Goal: Task Accomplishment & Management: Use online tool/utility

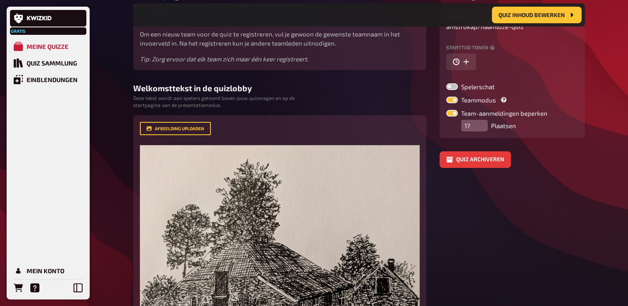
scroll to position [89, 0]
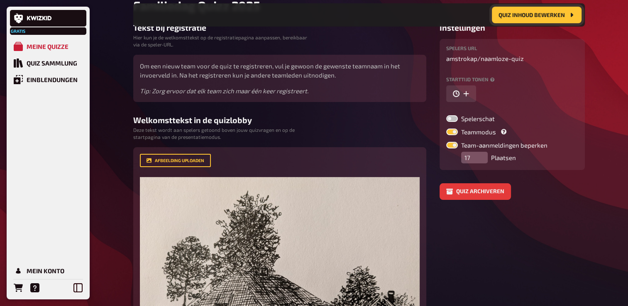
click at [544, 13] on span "Quiz inhoud bewerken" at bounding box center [531, 15] width 66 height 6
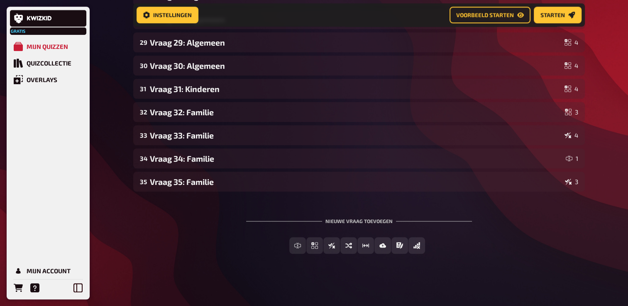
scroll to position [731, 0]
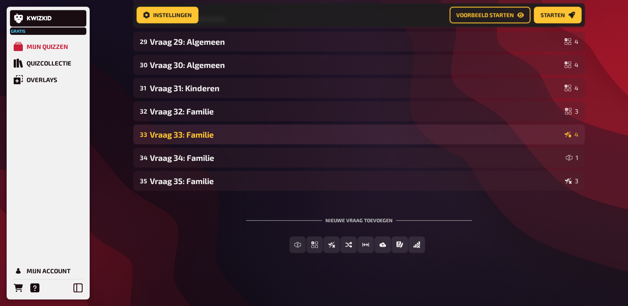
click at [250, 131] on div "Vraag 33: Familie" at bounding box center [355, 135] width 411 height 10
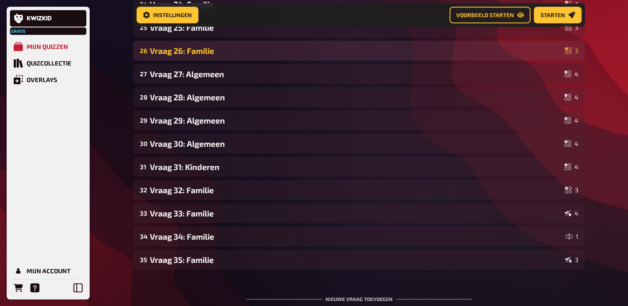
scroll to position [670, 0]
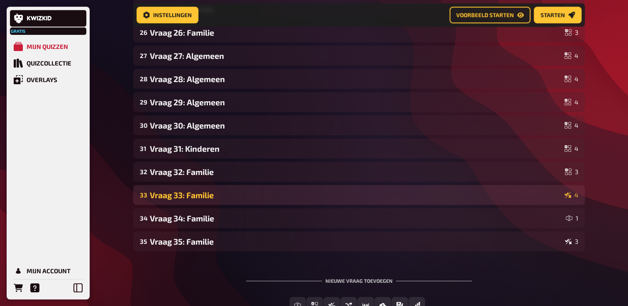
click at [227, 190] on div "Vraag 33: Familie" at bounding box center [355, 195] width 411 height 10
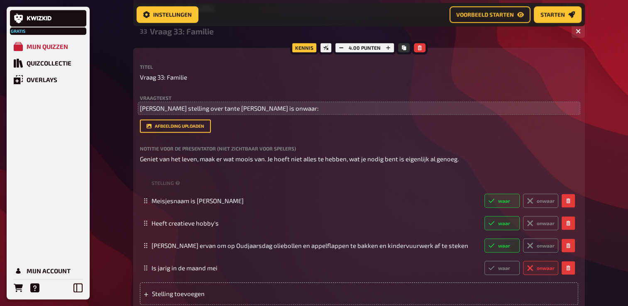
scroll to position [836, 0]
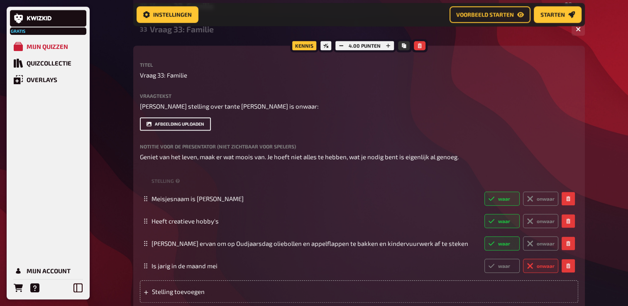
click at [192, 129] on button "Afbeelding uploaden" at bounding box center [175, 123] width 71 height 13
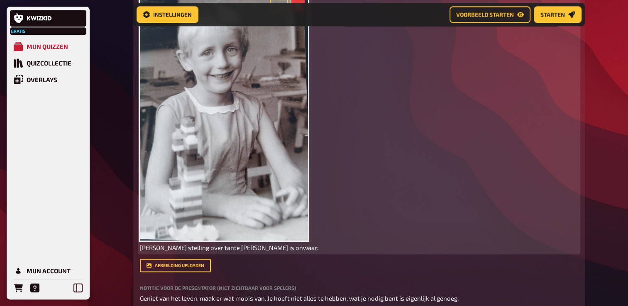
scroll to position [961, 0]
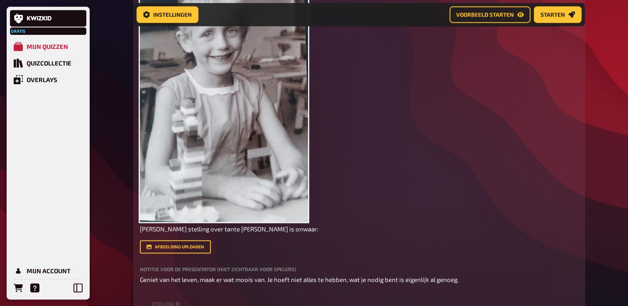
click at [309, 248] on div "Afbeelding uploaden" at bounding box center [359, 246] width 438 height 13
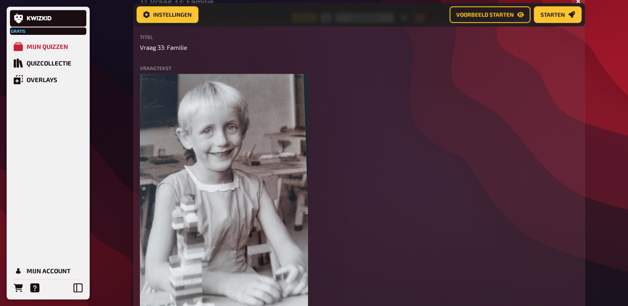
scroll to position [836, 0]
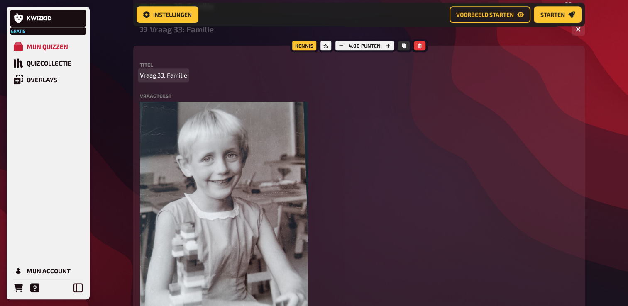
click at [455, 80] on div "Titel Vraag 33: Familie Vraagtekst ﻿ Welke stelling over tante [PERSON_NAME] is…" at bounding box center [359, 235] width 438 height 346
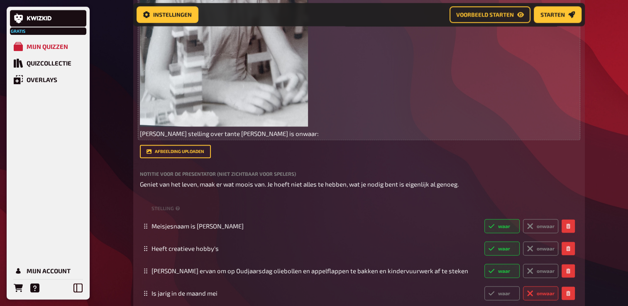
scroll to position [1085, 0]
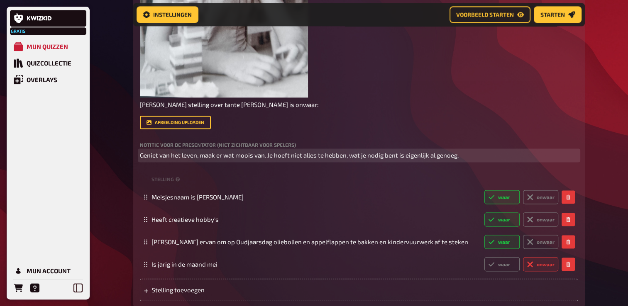
click at [140, 158] on span "Geniet van het leven, maak er wat moois van. Je hoeft niet alles te hebben, wat…" at bounding box center [299, 154] width 319 height 7
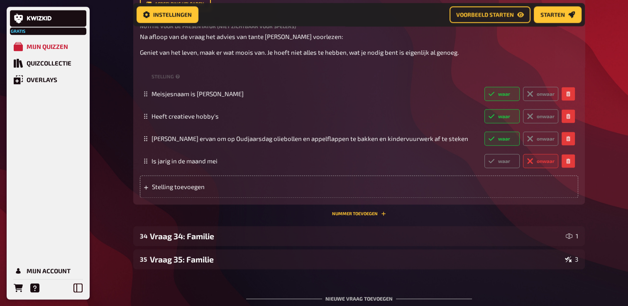
scroll to position [1251, 0]
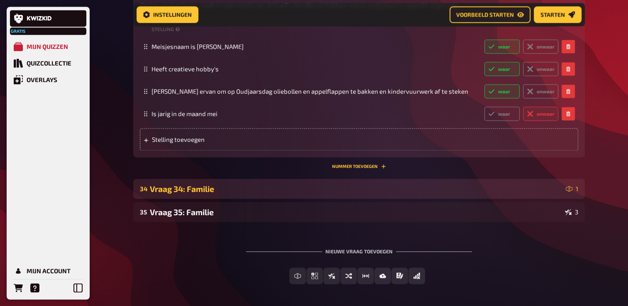
click at [236, 199] on div "34 Vraag 34: Familie 1" at bounding box center [358, 189] width 451 height 20
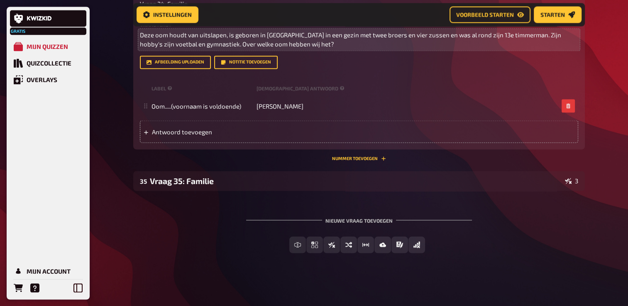
scroll to position [1501, 0]
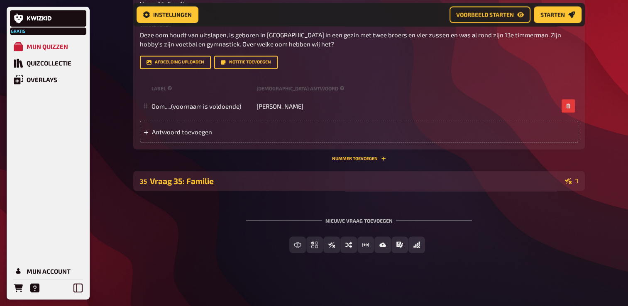
click at [173, 176] on div "Vraag 35: Familie" at bounding box center [355, 181] width 411 height 10
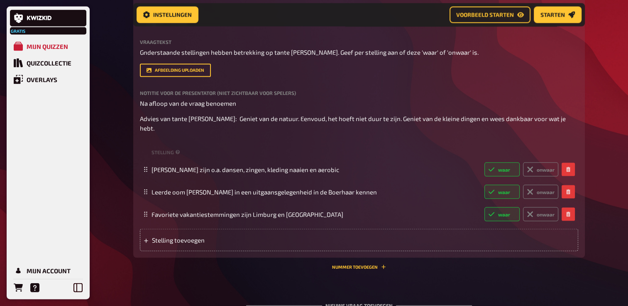
scroll to position [1708, 0]
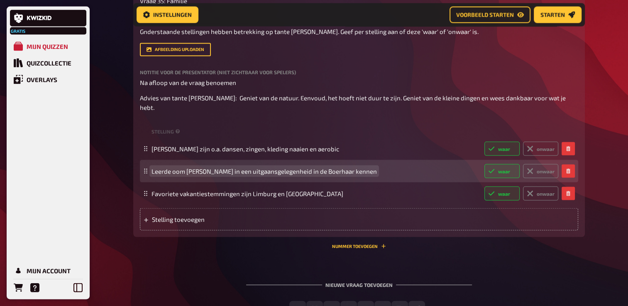
drag, startPoint x: 193, startPoint y: 198, endPoint x: 201, endPoint y: 201, distance: 8.4
click at [194, 175] on span "Leerde oom [PERSON_NAME] in een uitgaansgelegenheid in de Boerhaar kennen" at bounding box center [263, 171] width 225 height 7
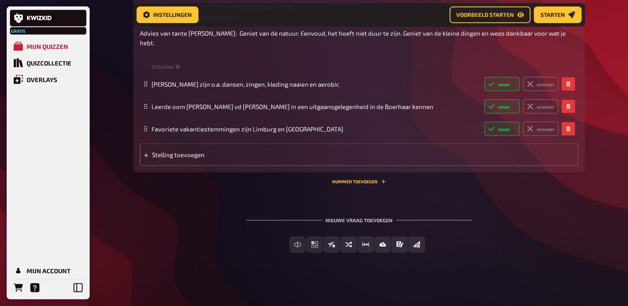
scroll to position [1791, 0]
click at [331, 230] on div "Nieuwe vraag toevoegen" at bounding box center [359, 217] width 226 height 26
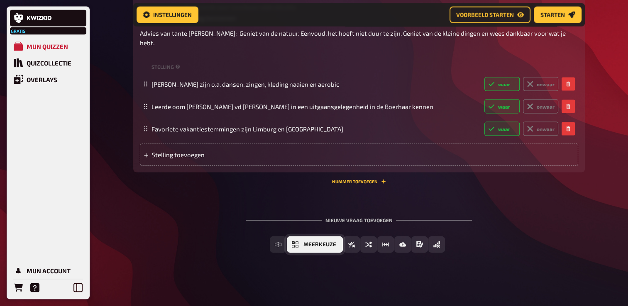
click at [315, 248] on span "Meerkeuze" at bounding box center [319, 245] width 33 height 6
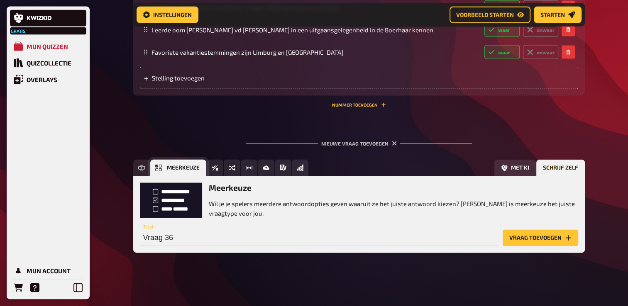
scroll to position [1877, 0]
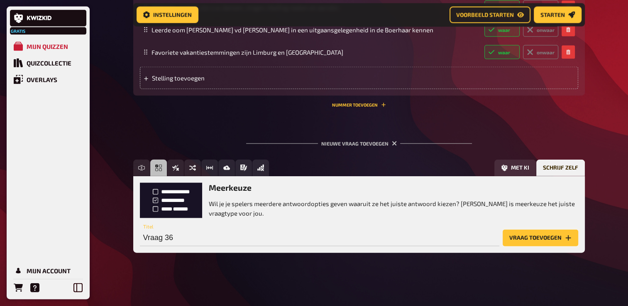
click at [544, 239] on button "Vraag toevoegen" at bounding box center [539, 238] width 75 height 17
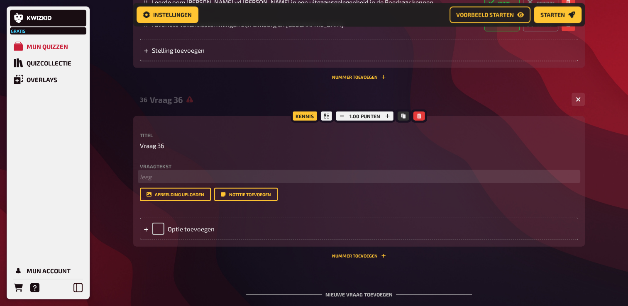
click at [164, 182] on p "﻿ leeg" at bounding box center [359, 177] width 438 height 10
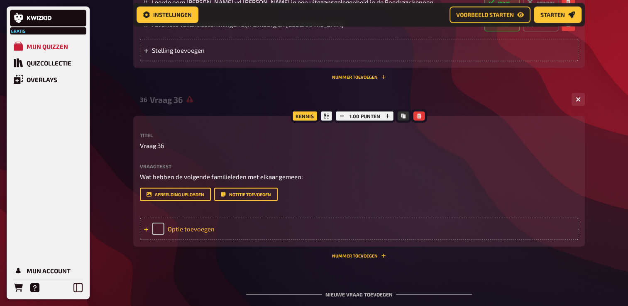
click at [199, 240] on div "Optie toevoegen" at bounding box center [359, 229] width 438 height 22
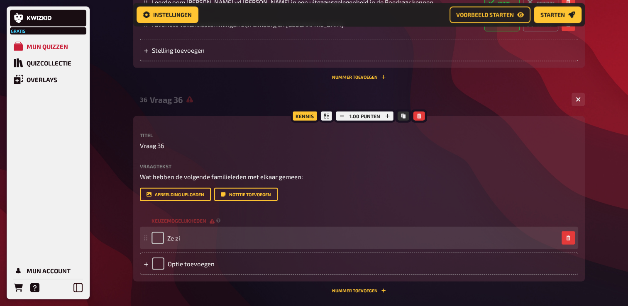
click at [184, 244] on div "Ze zi" at bounding box center [354, 238] width 407 height 12
click at [182, 244] on div "Ze zi" at bounding box center [354, 238] width 407 height 12
click at [565, 241] on icon "button" at bounding box center [567, 238] width 5 height 5
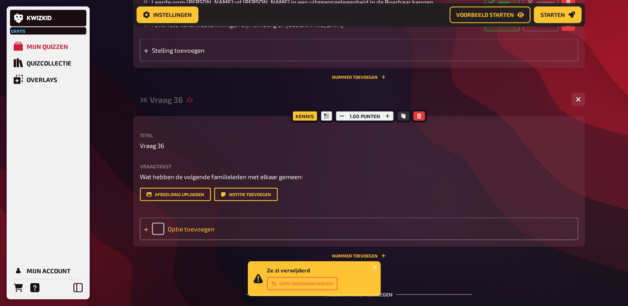
click at [205, 240] on div "Optie toevoegen" at bounding box center [359, 229] width 438 height 22
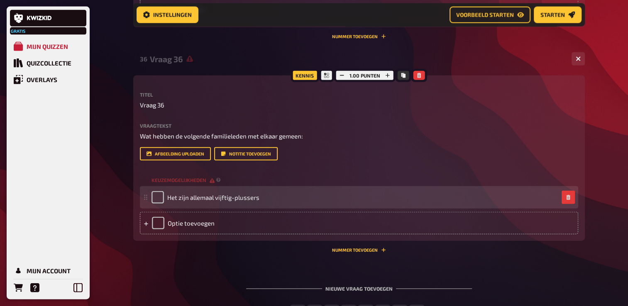
scroll to position [1919, 0]
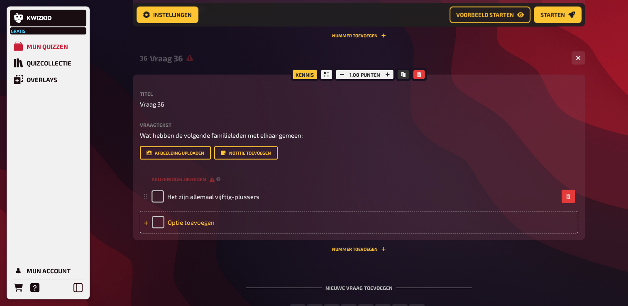
click at [224, 234] on div "Optie toevoegen" at bounding box center [359, 222] width 438 height 22
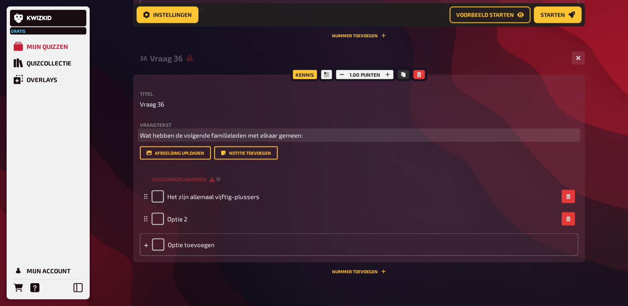
click at [282, 139] on span "Wat hebben de volgende familieleden met elkaar gemeen:" at bounding box center [221, 134] width 163 height 7
click at [305, 140] on p "Wat hebben de volgende familieleden met elkaar gemeen:" at bounding box center [359, 136] width 438 height 10
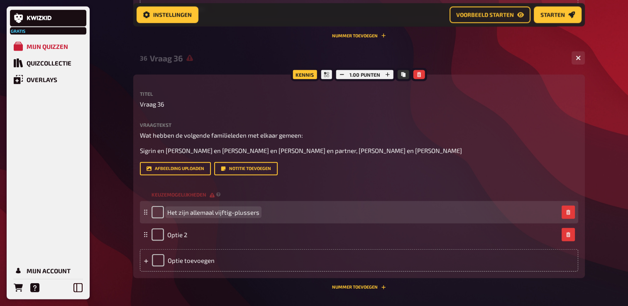
click at [263, 219] on div "Het zijn allemaal vijftig-plussers" at bounding box center [354, 212] width 407 height 12
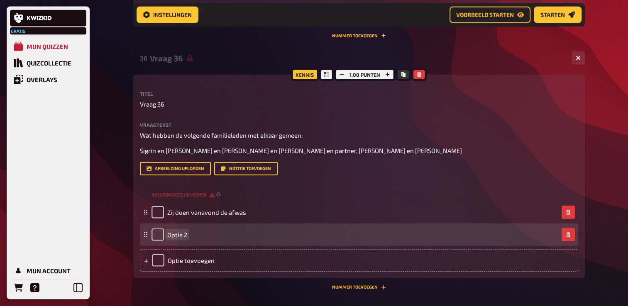
click at [198, 241] on div "Optie 2" at bounding box center [354, 235] width 407 height 12
drag, startPoint x: 337, startPoint y: 262, endPoint x: 196, endPoint y: 260, distance: 141.0
click at [196, 239] on span "Zij worden uitgenodigd om de familiedag 2026 te organiseren" at bounding box center [253, 234] width 173 height 7
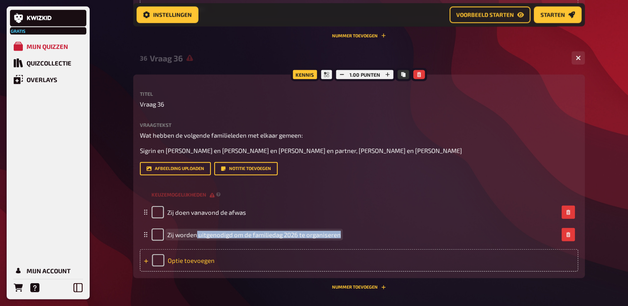
copy span "uitgenodigd om de familiedag 2026 te organiseren"
click at [182, 272] on div "Optie toevoegen" at bounding box center [359, 260] width 438 height 22
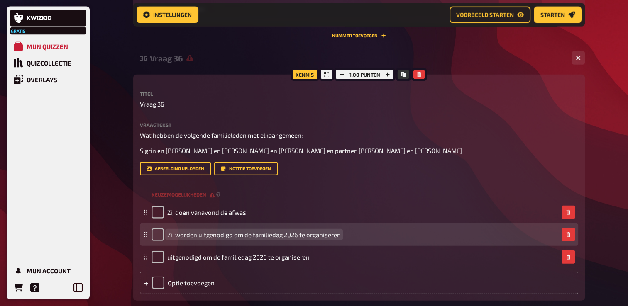
click at [321, 239] on span "Zij worden uitgenodigd om de familiedag 2026 te organiseren" at bounding box center [253, 234] width 173 height 7
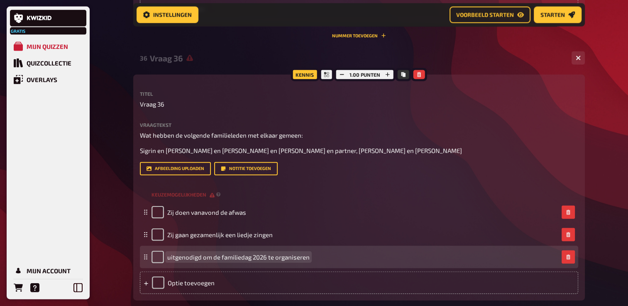
click at [168, 261] on span "uitgenodigd om de familiedag 2026 te organiseren" at bounding box center [238, 256] width 142 height 7
click at [343, 263] on div "Zij worden uitgenodigd om de familiedag 2026 te organiseren" at bounding box center [354, 257] width 407 height 12
click at [154, 263] on input "checkbox" at bounding box center [157, 257] width 12 height 12
checkbox input "true"
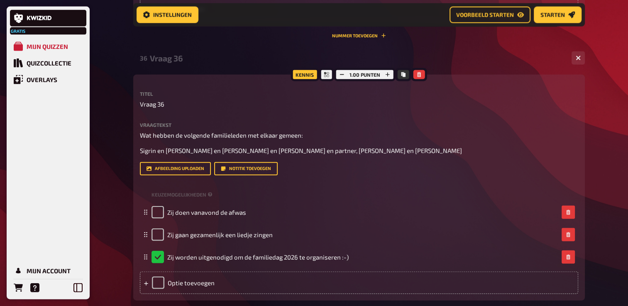
click at [535, 149] on div "Titel Vraag 36 Vraagtekst Wat hebben de volgende familieleden met elkaar gemeen…" at bounding box center [359, 133] width 438 height 84
click at [172, 109] on p "Vraag 36" at bounding box center [359, 105] width 438 height 10
click at [524, 63] on div "Vraag 36: Slot" at bounding box center [357, 59] width 415 height 10
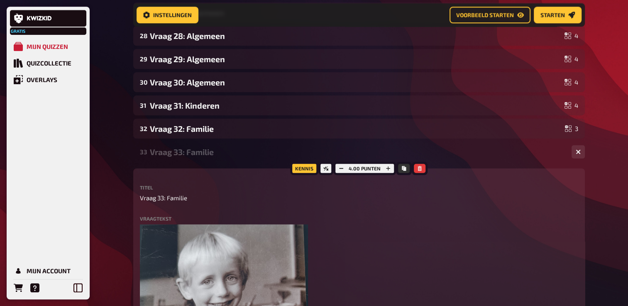
scroll to position [580, 0]
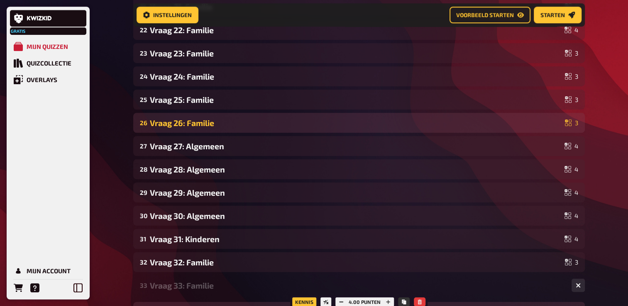
click at [246, 125] on div "Vraag 26: Familie" at bounding box center [355, 123] width 411 height 10
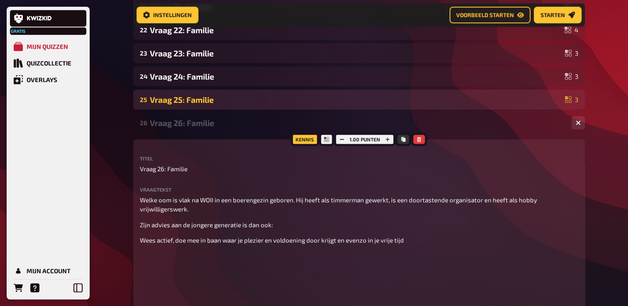
click at [238, 103] on div "Vraag 25: Familie" at bounding box center [355, 100] width 411 height 10
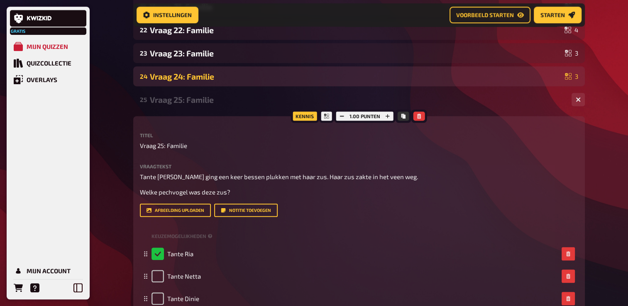
click at [245, 79] on div "Vraag 24: Familie" at bounding box center [355, 77] width 411 height 10
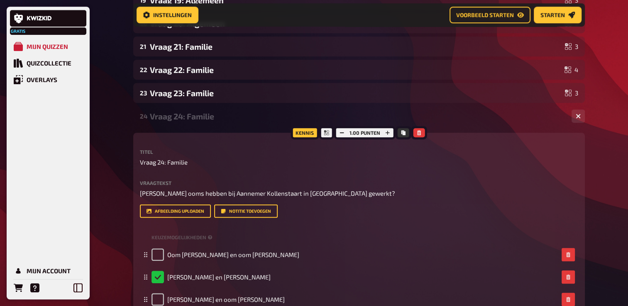
scroll to position [538, 0]
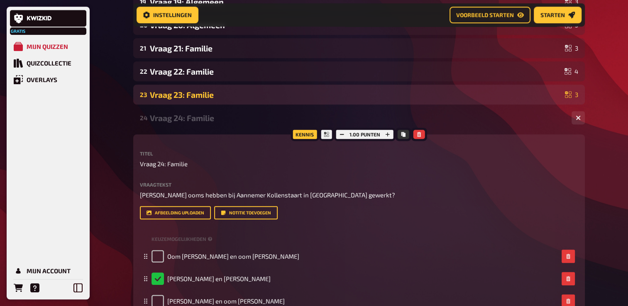
click at [242, 91] on div "Vraag 23: Familie" at bounding box center [355, 95] width 411 height 10
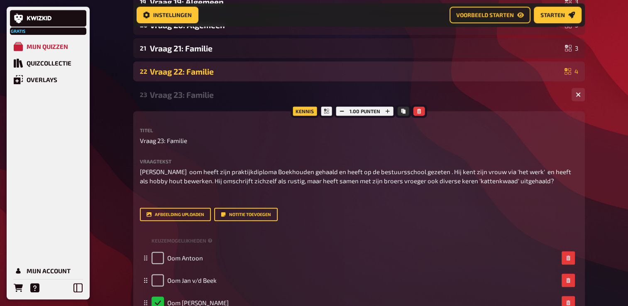
click at [242, 77] on div "22 Vraag 22: Familie 4" at bounding box center [358, 71] width 451 height 20
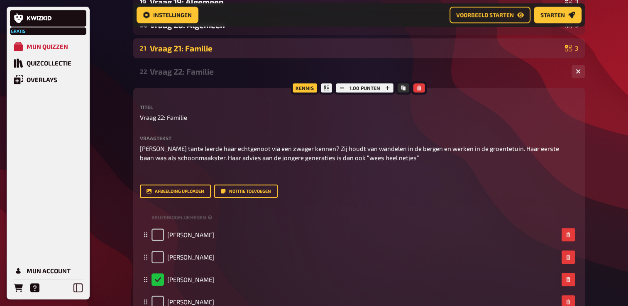
click at [248, 54] on div "21 Vraag 21: Familie 3" at bounding box center [358, 48] width 451 height 20
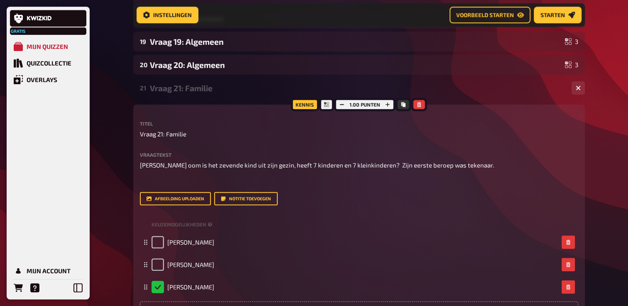
scroll to position [497, 0]
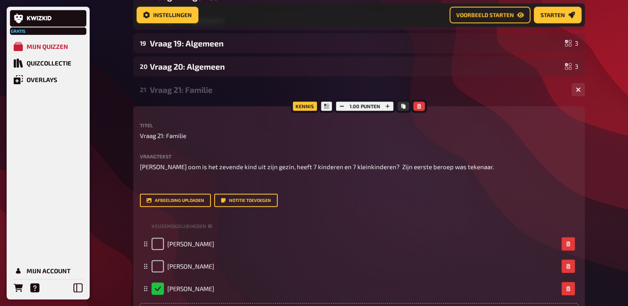
click at [246, 65] on div "Vraag 20: Algemeen" at bounding box center [355, 67] width 411 height 10
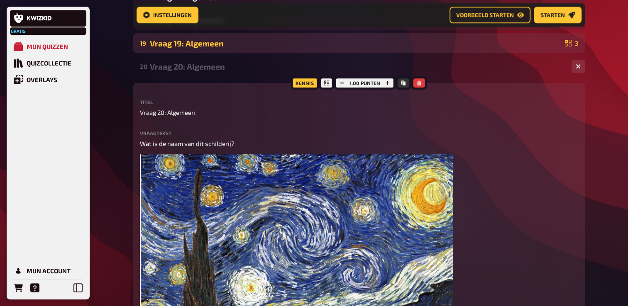
click at [214, 43] on div "Vraag 19: Algemeen" at bounding box center [355, 44] width 411 height 10
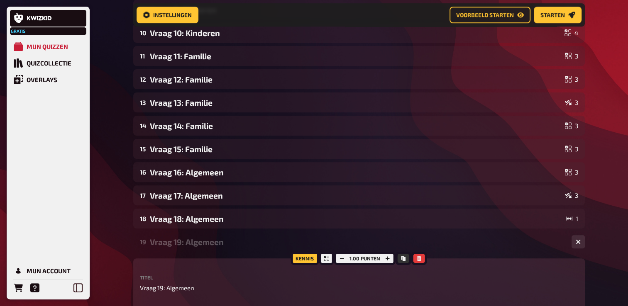
scroll to position [290, 0]
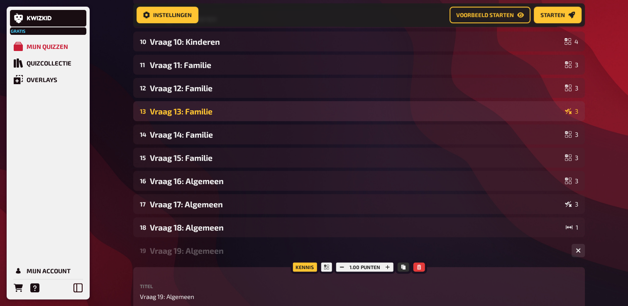
click at [190, 113] on div "Vraag 13: Familie" at bounding box center [355, 112] width 411 height 10
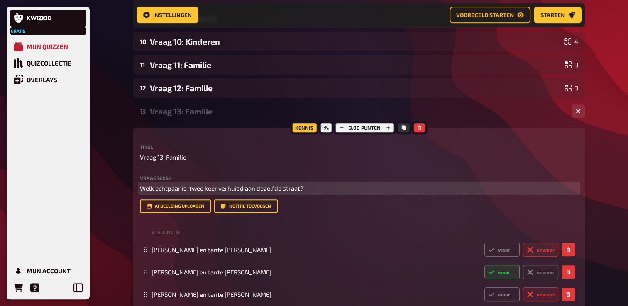
click at [309, 187] on p "Welk echtpaar is twee keer verhuisd aan dezelfde straat?" at bounding box center [359, 189] width 438 height 10
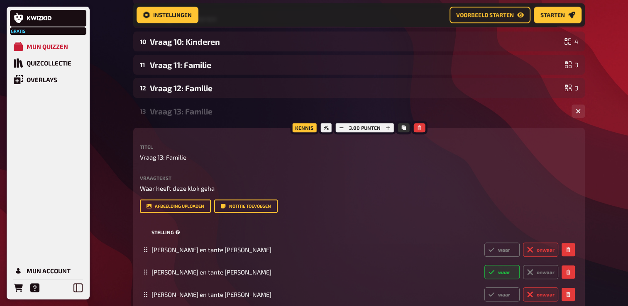
click at [339, 226] on div "Stelling" at bounding box center [359, 232] width 438 height 12
click at [398, 168] on div "Titel Vraag 13: Familie Vraagtekst [PERSON_NAME] echtpaar is twee keer verhuisd…" at bounding box center [359, 178] width 438 height 68
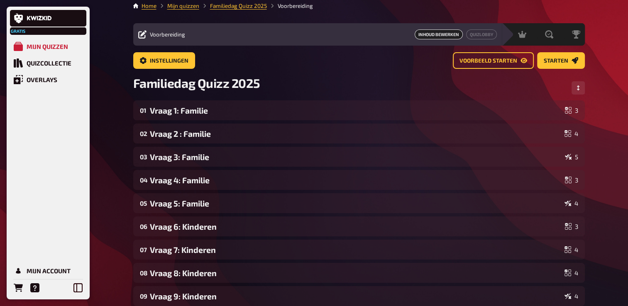
scroll to position [0, 0]
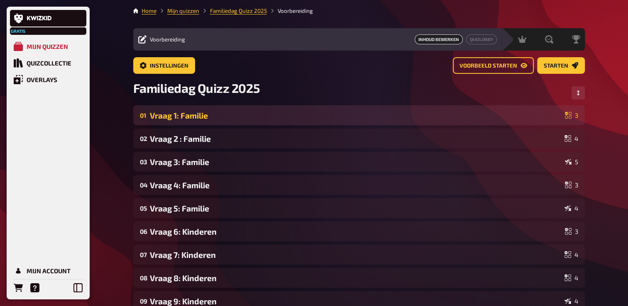
click at [189, 116] on div "Vraag 1: Familie" at bounding box center [355, 116] width 411 height 10
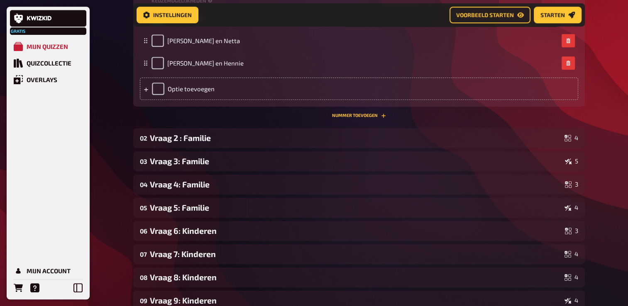
scroll to position [504, 0]
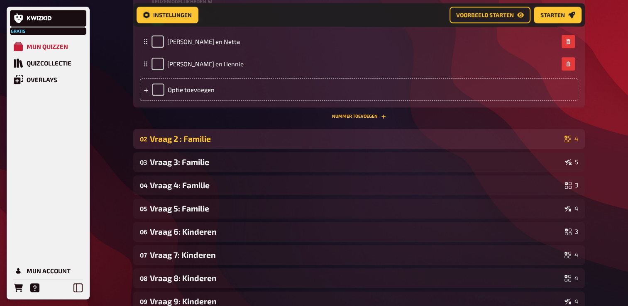
click at [197, 142] on div "Vraag 2 : Familie" at bounding box center [355, 139] width 411 height 10
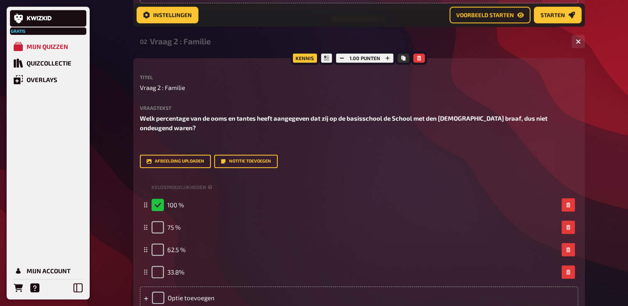
scroll to position [587, 0]
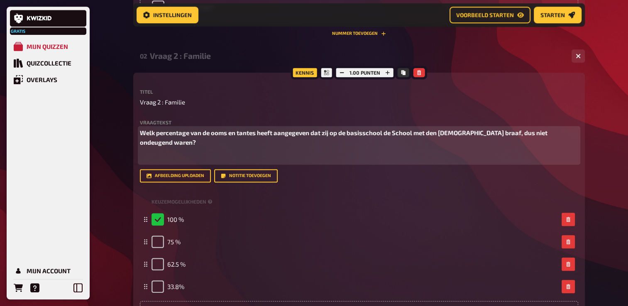
click at [307, 132] on span "Welk percentage van de ooms en tantes heeft aangegeven dat zij op de basisschoo…" at bounding box center [344, 137] width 409 height 17
click at [310, 132] on span "Welk percentage van de ooms en tantes heeft aangegeven dat zij op de basisschoo…" at bounding box center [344, 137] width 409 height 17
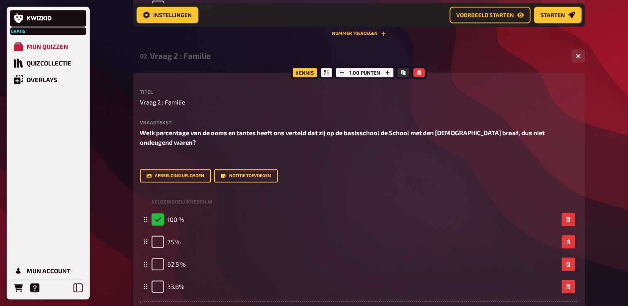
click at [517, 87] on div "Kennis 1.00 punten Titel Vraag 2 : Familie Vraagtekst Welk percentage van de oo…" at bounding box center [358, 202] width 451 height 258
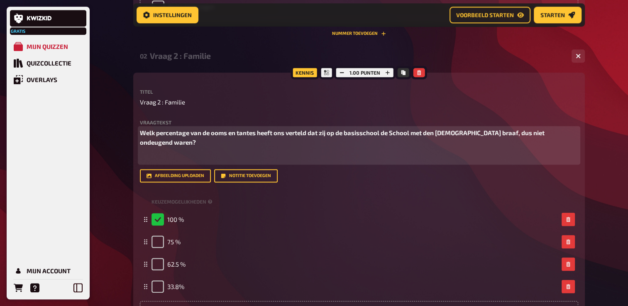
click at [310, 131] on span "Welk percentage van de ooms en tantes heeft ons verteld dat zij op de basisscho…" at bounding box center [343, 137] width 406 height 17
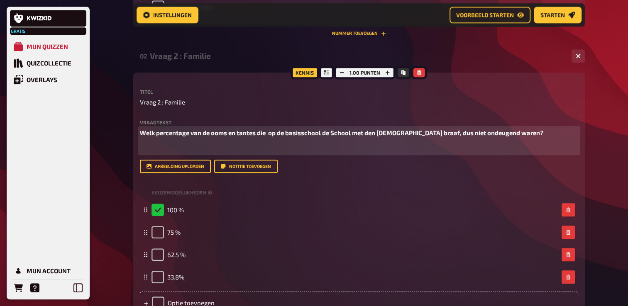
click at [395, 132] on span "Welk percentage van de ooms en tantes die op de basisschool de School met den […" at bounding box center [341, 132] width 403 height 7
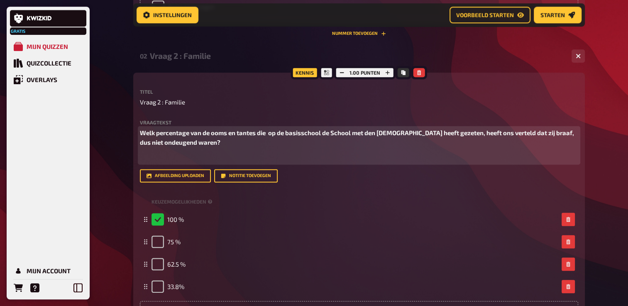
click at [193, 144] on span "Welk percentage van de ooms en tantes die op de basisschool de School met den […" at bounding box center [357, 137] width 435 height 17
click at [173, 144] on span "Welk percentage van de ooms en tantes die op de basisschool de School met den […" at bounding box center [357, 137] width 435 height 17
click at [531, 134] on span "Welk percentage van de ooms en tantes die op de basisschool de School met den […" at bounding box center [357, 137] width 435 height 17
drag, startPoint x: 529, startPoint y: 135, endPoint x: 528, endPoint y: 142, distance: 7.5
click at [528, 139] on p "Welk percentage van de ooms en tantes die op de basisschool de School met den […" at bounding box center [359, 137] width 438 height 19
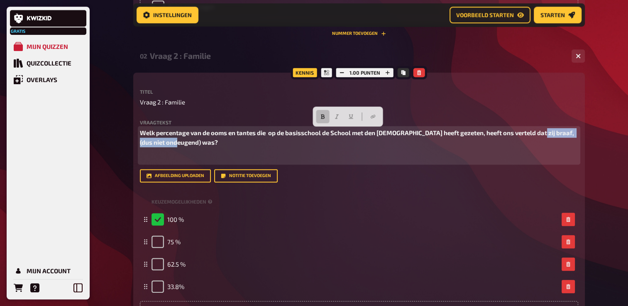
click at [528, 142] on p "Welk percentage van de ooms en tantes die op de basisschool de School met den […" at bounding box center [359, 137] width 438 height 19
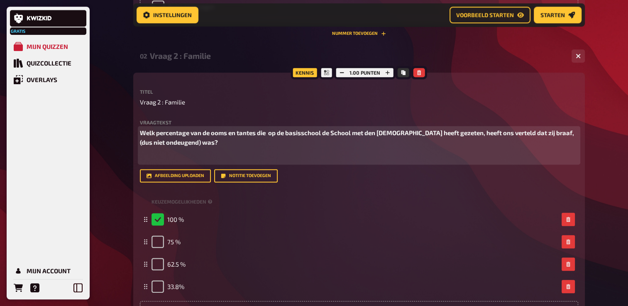
click at [529, 134] on span "Welk percentage van de ooms en tantes die op de basisschool de School met den […" at bounding box center [357, 137] width 435 height 17
click at [270, 133] on span "Welk percentage van de ooms en tantes die op de basisschool de School met den […" at bounding box center [356, 137] width 433 height 17
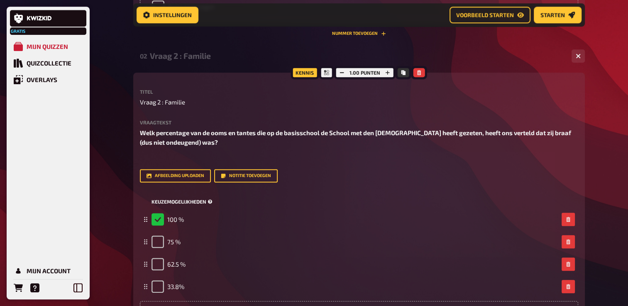
click at [428, 206] on div "Keuzemogelijkheden" at bounding box center [359, 202] width 438 height 12
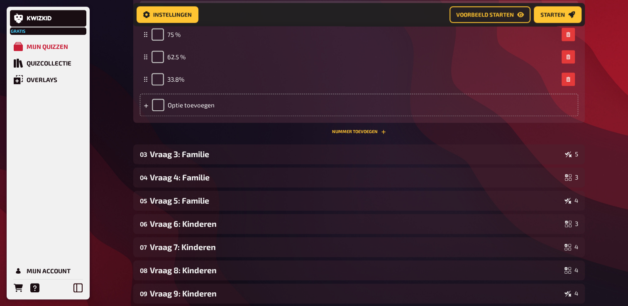
scroll to position [795, 0]
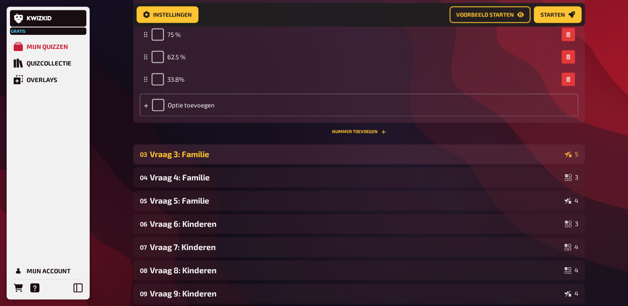
click at [241, 158] on div "Vraag 3: Familie" at bounding box center [355, 154] width 411 height 10
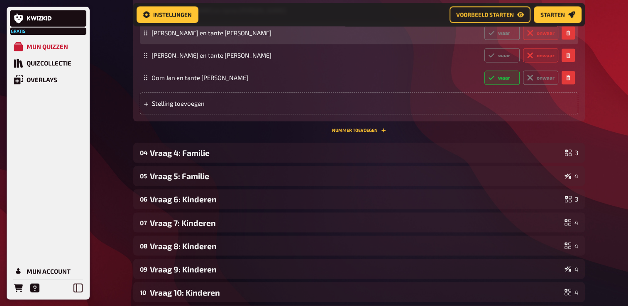
scroll to position [1376, 0]
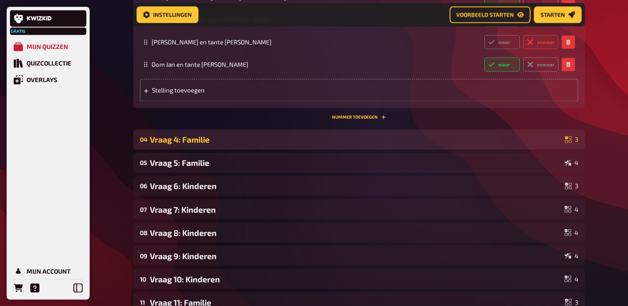
click at [234, 136] on div "04 Vraag 4: Familie 3" at bounding box center [358, 139] width 451 height 20
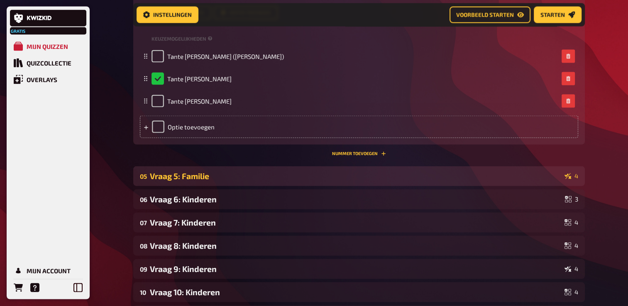
scroll to position [1624, 0]
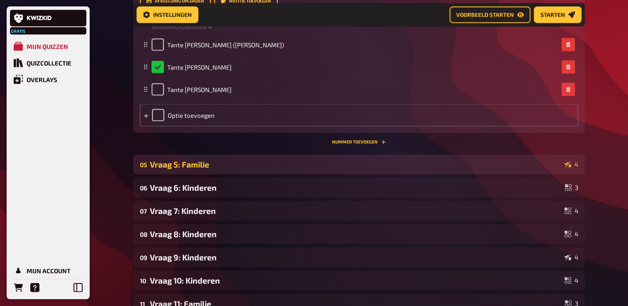
click at [226, 160] on div "Vraag 5: Familie" at bounding box center [355, 165] width 411 height 10
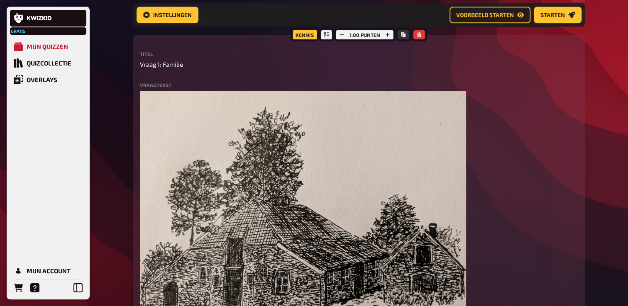
scroll to position [90, 0]
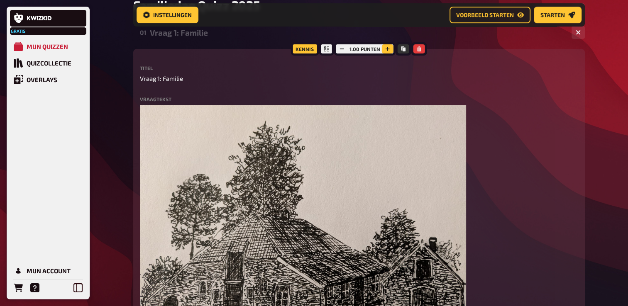
click at [389, 47] on button "button" at bounding box center [388, 48] width 12 height 9
click at [389, 47] on button "button" at bounding box center [387, 48] width 12 height 9
click at [389, 47] on icon "button" at bounding box center [387, 48] width 5 height 5
click at [339, 48] on icon "button" at bounding box center [341, 48] width 5 height 5
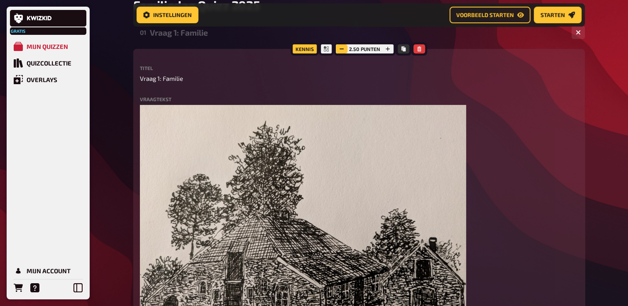
click at [339, 48] on icon "button" at bounding box center [341, 48] width 5 height 5
click at [341, 49] on icon "button" at bounding box center [341, 48] width 5 height 5
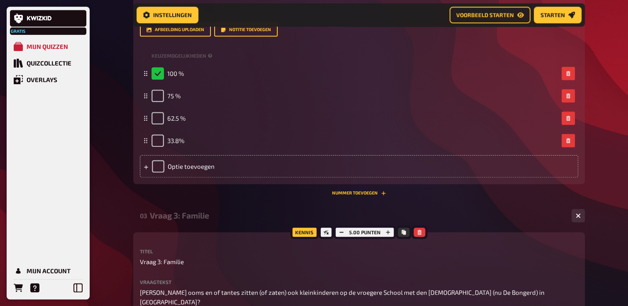
scroll to position [836, 0]
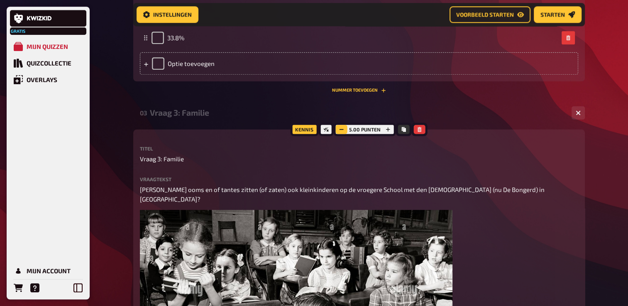
click at [342, 133] on button "button" at bounding box center [342, 129] width 12 height 9
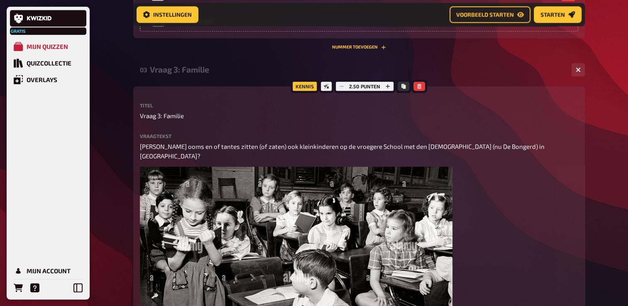
scroll to position [878, 0]
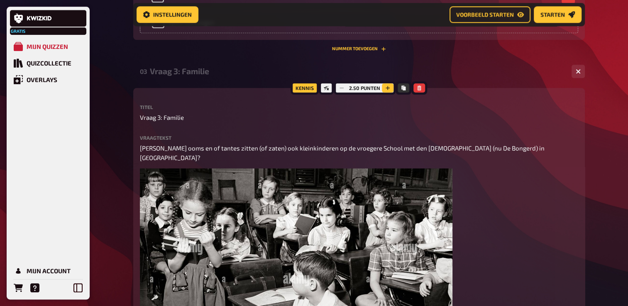
click at [390, 89] on button "button" at bounding box center [388, 87] width 12 height 9
click at [341, 85] on icon "button" at bounding box center [341, 87] width 5 height 5
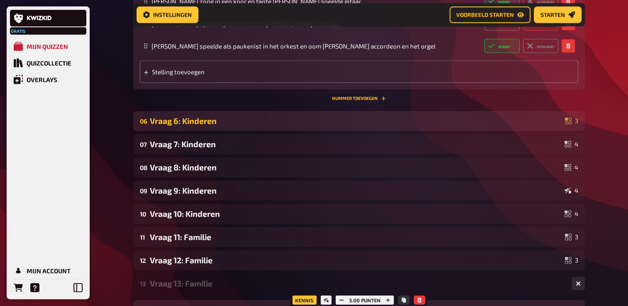
scroll to position [1956, 0]
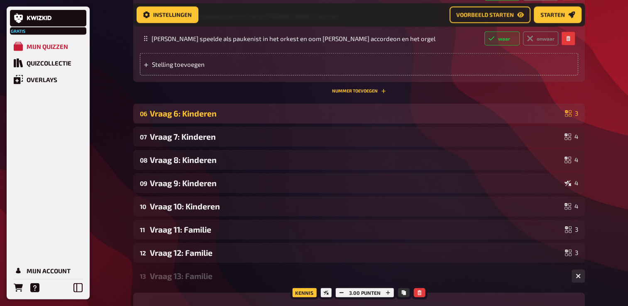
click at [236, 124] on div "06 Vraag 6: Kinderen 3" at bounding box center [358, 114] width 451 height 20
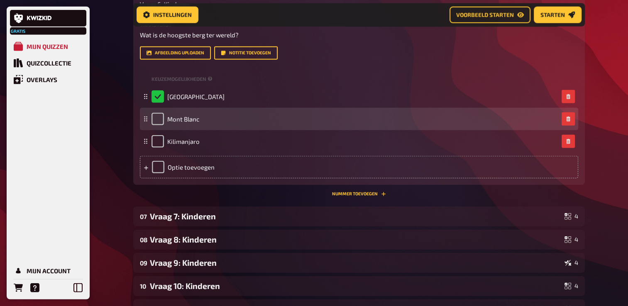
scroll to position [2205, 0]
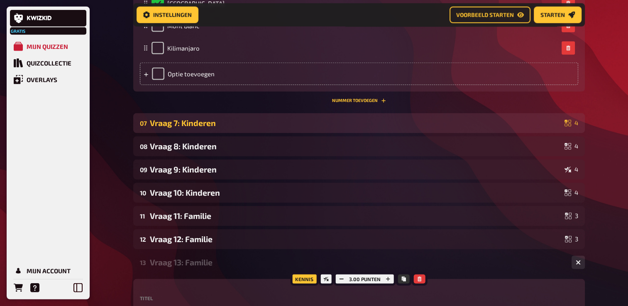
click at [246, 128] on div "Vraag 7: Kinderen" at bounding box center [355, 123] width 411 height 10
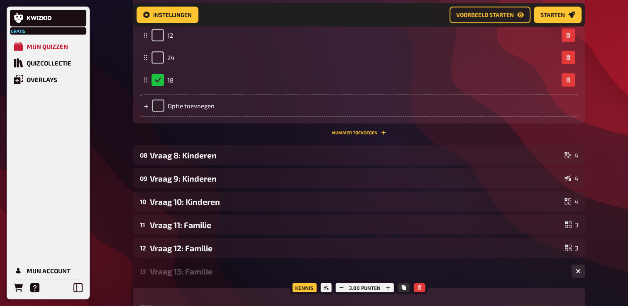
scroll to position [2496, 0]
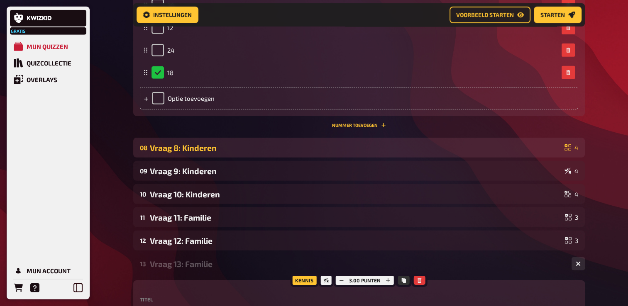
click at [226, 158] on div "08 Vraag 8: Kinderen 4" at bounding box center [358, 148] width 451 height 20
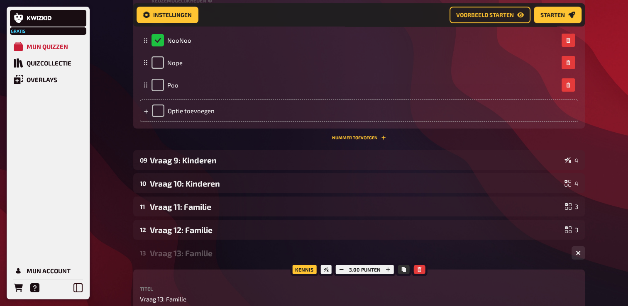
scroll to position [2869, 0]
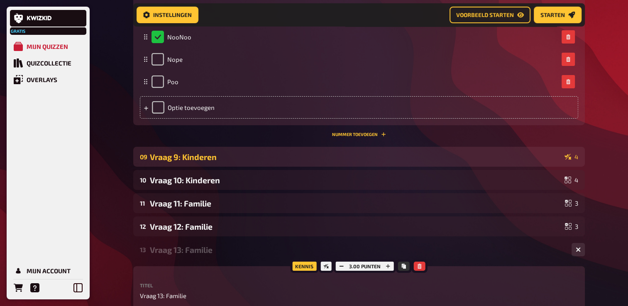
click at [233, 162] on div "Vraag 9: Kinderen" at bounding box center [355, 157] width 411 height 10
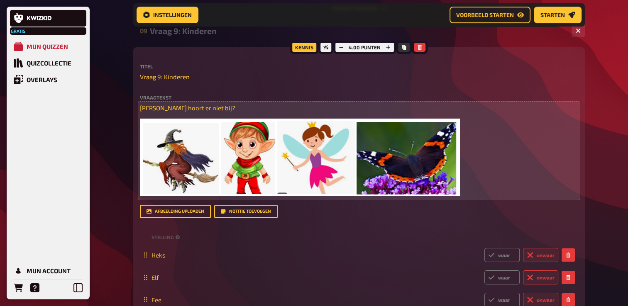
scroll to position [2993, 0]
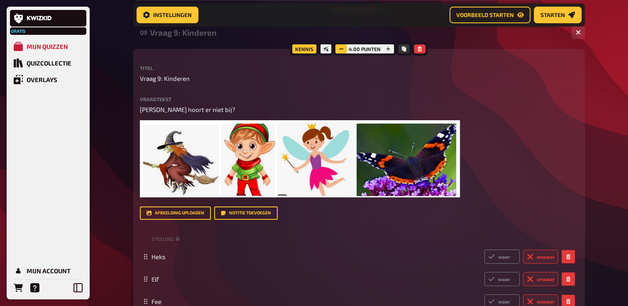
click at [341, 51] on icon "button" at bounding box center [340, 48] width 5 height 5
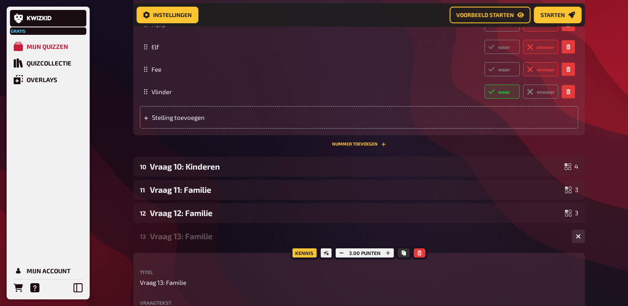
scroll to position [3242, 0]
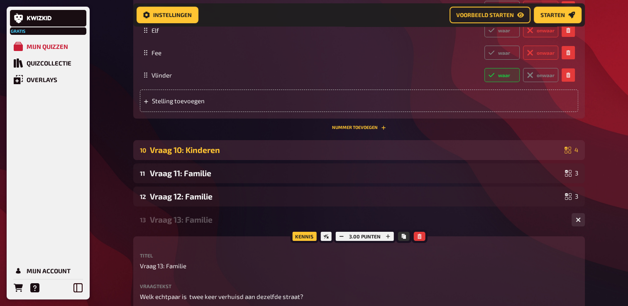
click at [241, 160] on div "10 Vraag 10: Kinderen 4" at bounding box center [358, 150] width 451 height 20
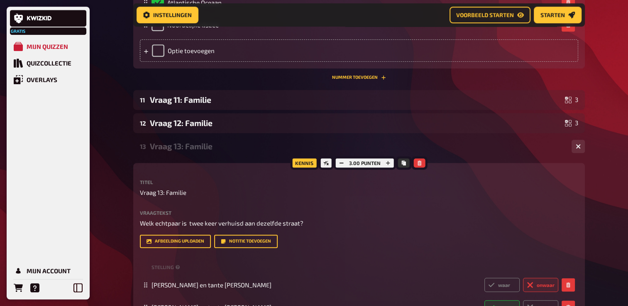
scroll to position [3574, 0]
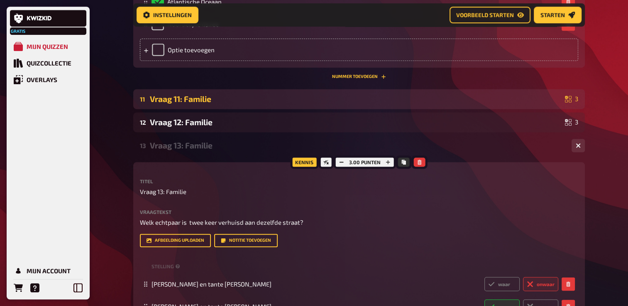
click at [253, 104] on div "Vraag 11: Familie" at bounding box center [355, 99] width 411 height 10
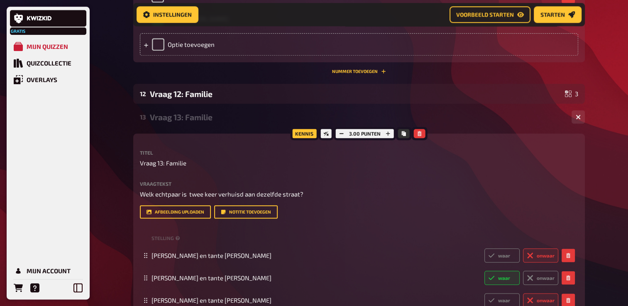
scroll to position [4030, 0]
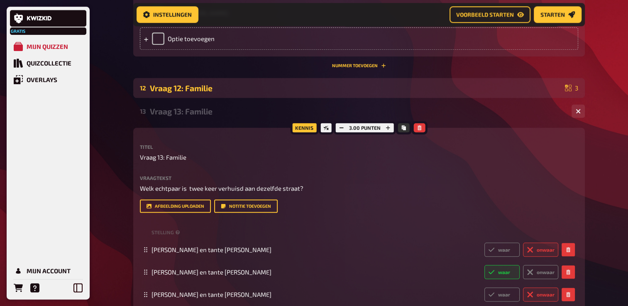
click at [251, 98] on div "12 Vraag 12: Familie 3" at bounding box center [358, 88] width 451 height 20
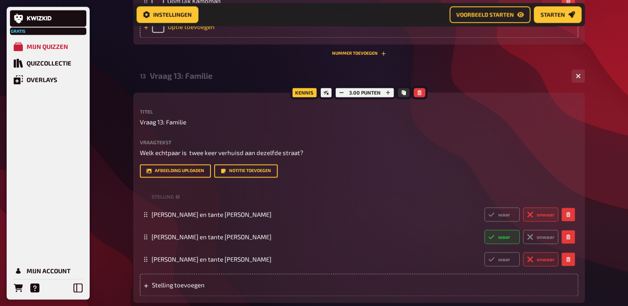
scroll to position [4362, 0]
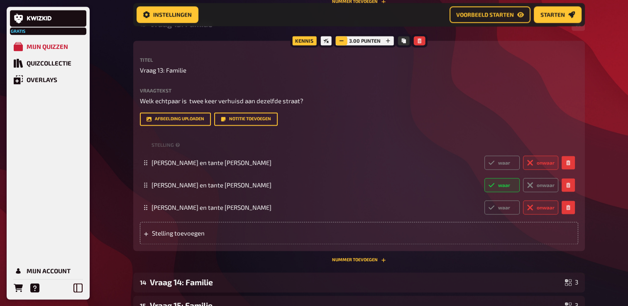
click at [339, 41] on rect "button" at bounding box center [341, 40] width 4 height 1
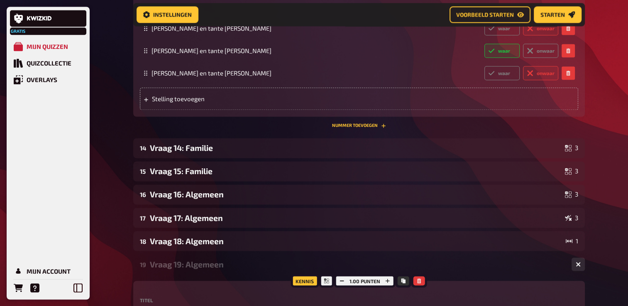
scroll to position [4570, 0]
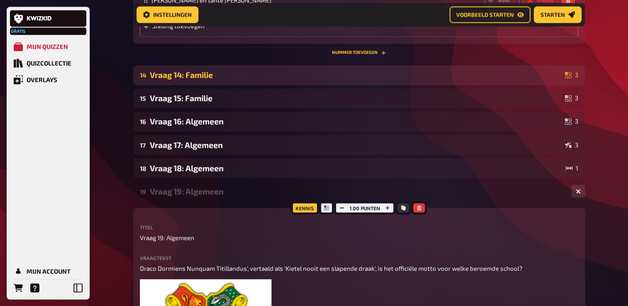
click at [334, 80] on div "Vraag 14: Familie" at bounding box center [355, 75] width 411 height 10
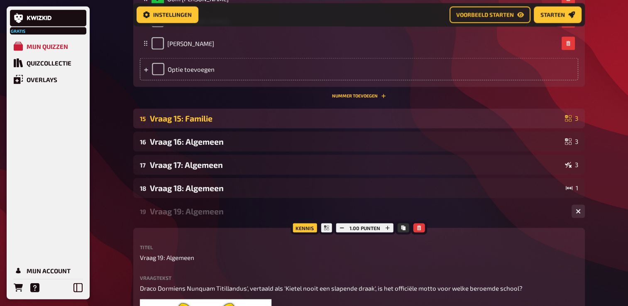
scroll to position [4819, 0]
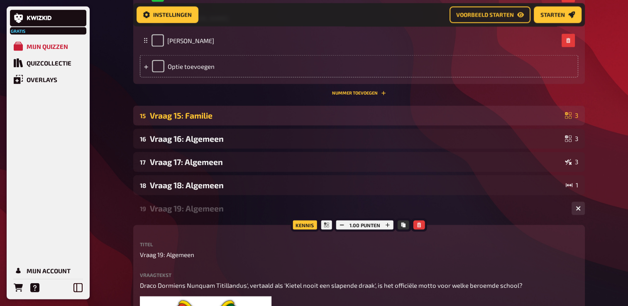
click at [270, 126] on div "15 Vraag 15: Familie 3" at bounding box center [358, 116] width 451 height 20
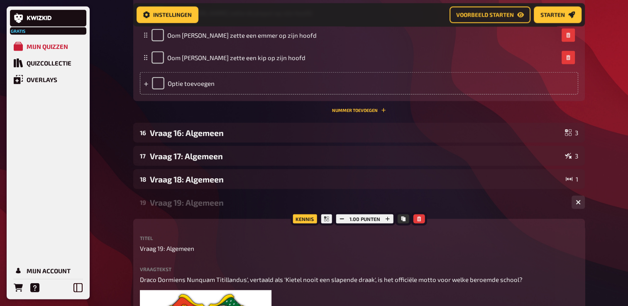
scroll to position [5109, 0]
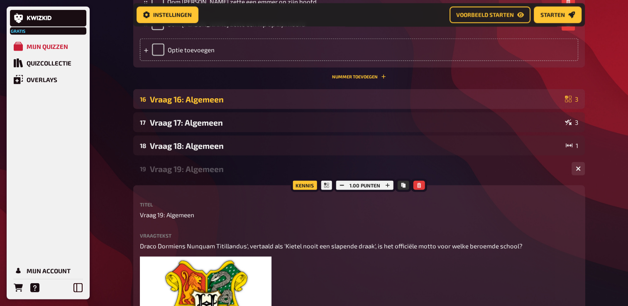
click at [274, 109] on div "16 Vraag 16: Algemeen 3" at bounding box center [358, 99] width 451 height 20
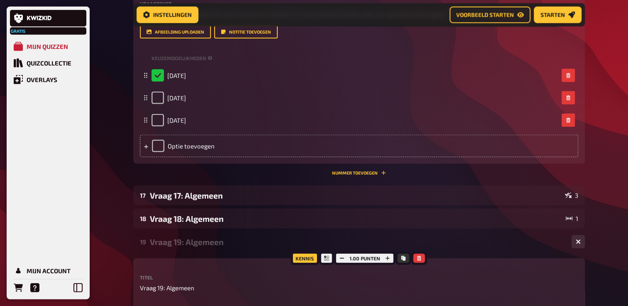
scroll to position [5275, 0]
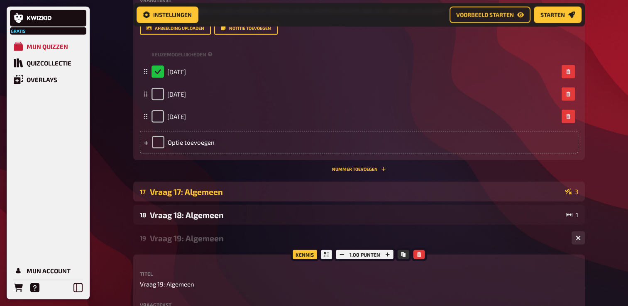
click at [209, 202] on div "17 Vraag 17: Algemeen 3" at bounding box center [358, 192] width 451 height 20
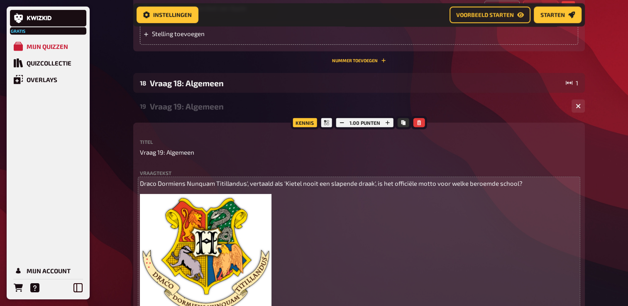
scroll to position [5648, 0]
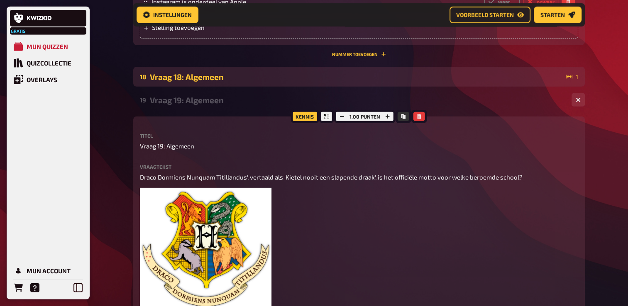
click at [214, 87] on div "18 Vraag 18: Algemeen 1" at bounding box center [358, 77] width 451 height 20
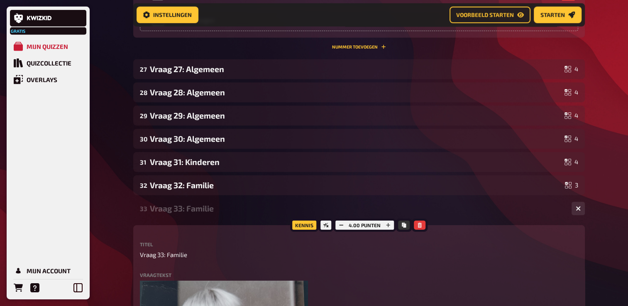
scroll to position [8842, 0]
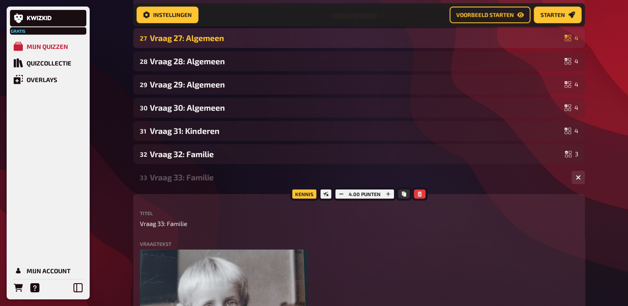
click at [236, 43] on div "Vraag 27: Algemeen" at bounding box center [355, 38] width 411 height 10
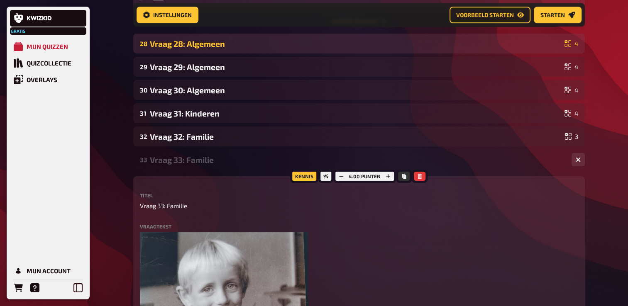
scroll to position [9464, 0]
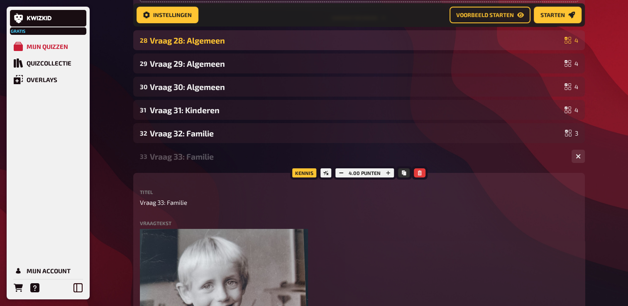
click at [239, 50] on div "28 Vraag 28: Algemeen 4" at bounding box center [358, 40] width 451 height 20
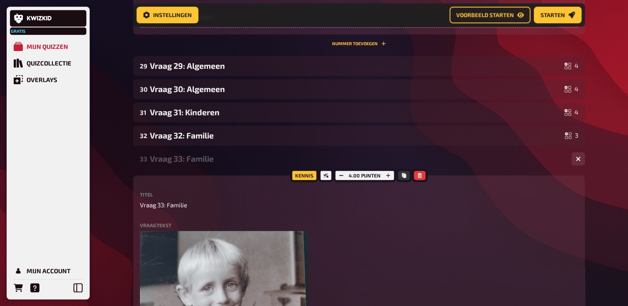
scroll to position [9921, 0]
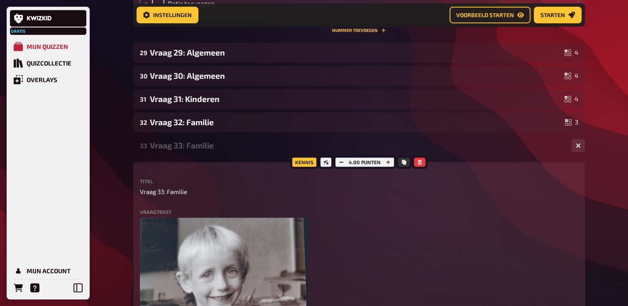
click at [239, 57] on div "Vraag 29: Algemeen" at bounding box center [355, 53] width 411 height 10
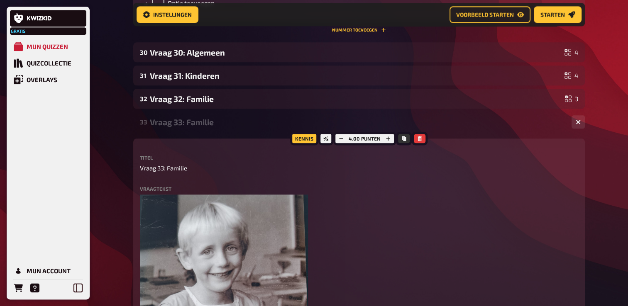
scroll to position [10460, 0]
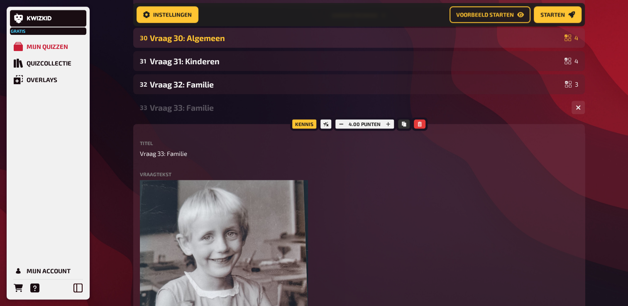
click at [237, 48] on div "30 Vraag 30: Algemeen 4" at bounding box center [358, 38] width 451 height 20
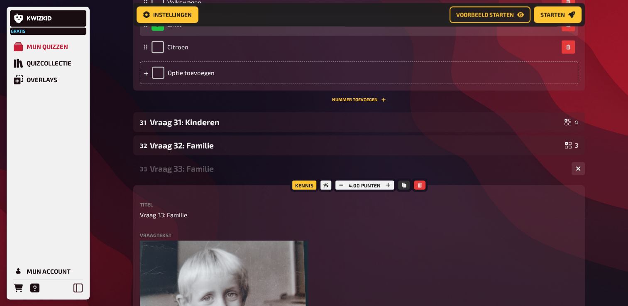
scroll to position [10958, 0]
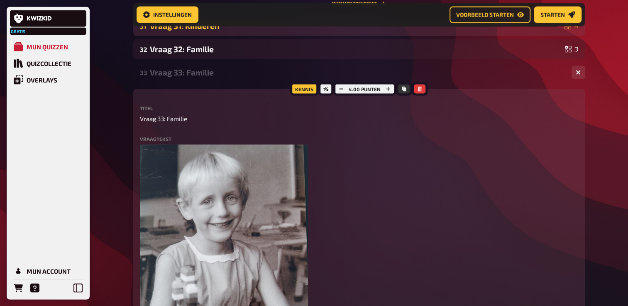
click at [241, 30] on div "Vraag 31: Kinderen" at bounding box center [355, 26] width 411 height 10
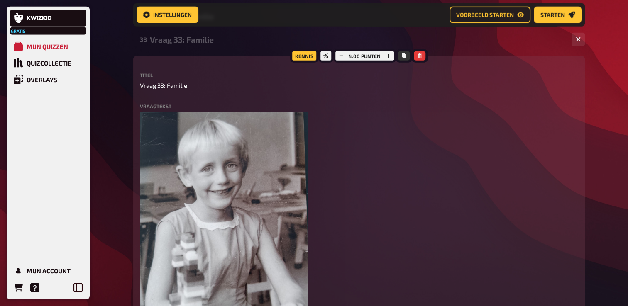
scroll to position [11539, 0]
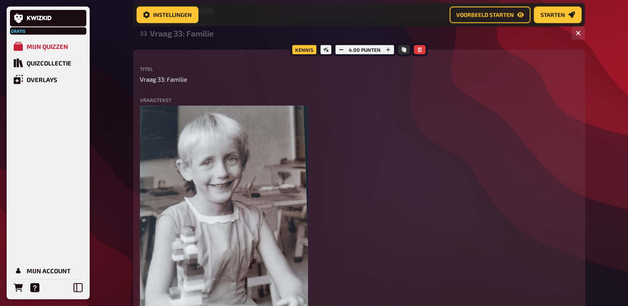
click at [240, 15] on div "Vraag 32: Familie" at bounding box center [355, 10] width 411 height 10
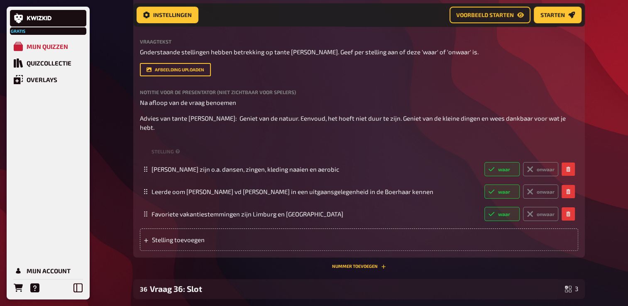
scroll to position [12700, 0]
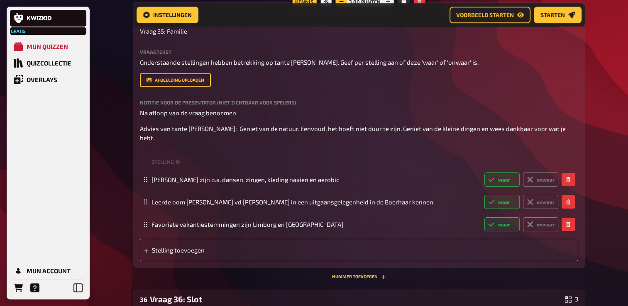
click at [341, 4] on icon "button" at bounding box center [341, 1] width 5 height 5
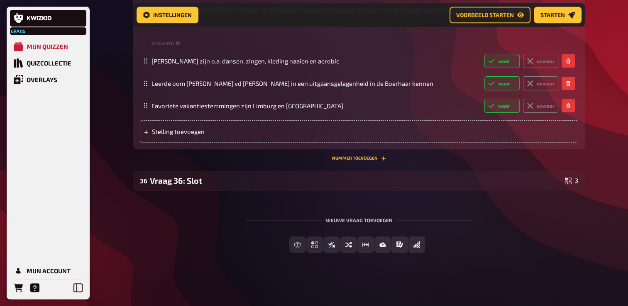
scroll to position [12970, 0]
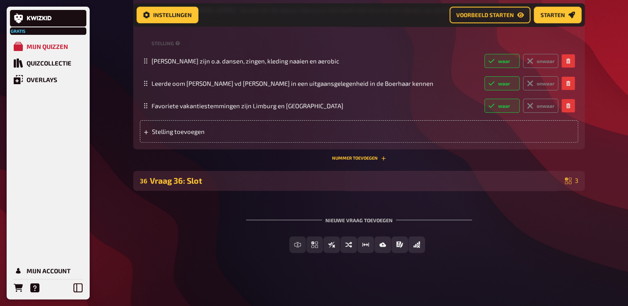
click at [254, 186] on div "36 Vraag 36: Slot 3" at bounding box center [358, 181] width 451 height 20
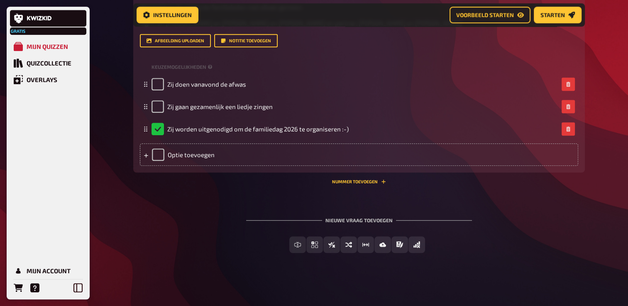
scroll to position [13094, 0]
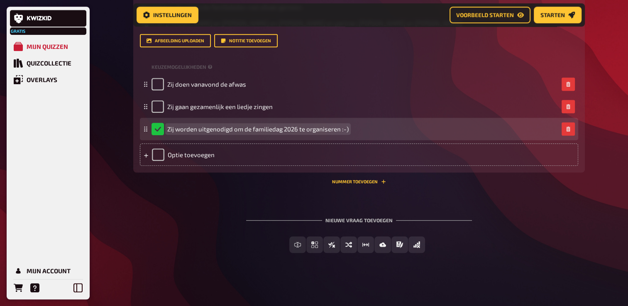
click at [232, 133] on span "Zij worden uitgenodigd om de familiedag 2026 te organiseren :-)" at bounding box center [257, 128] width 181 height 7
drag, startPoint x: 232, startPoint y: 256, endPoint x: 199, endPoint y: 253, distance: 33.4
click at [199, 133] on span "Zij worden uitgenodigd om de familiedag 2026 te organiseren :-)" at bounding box center [257, 128] width 181 height 7
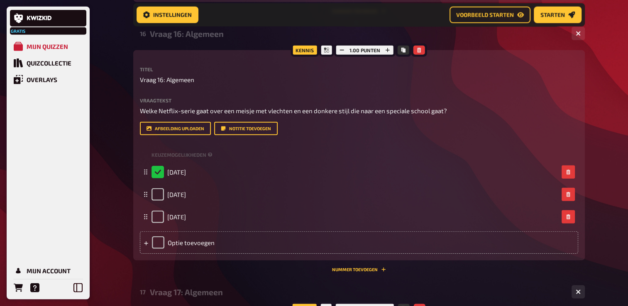
scroll to position [5171, 0]
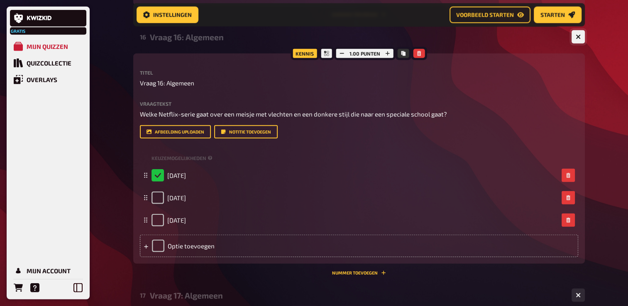
click at [581, 44] on button "button" at bounding box center [577, 36] width 13 height 13
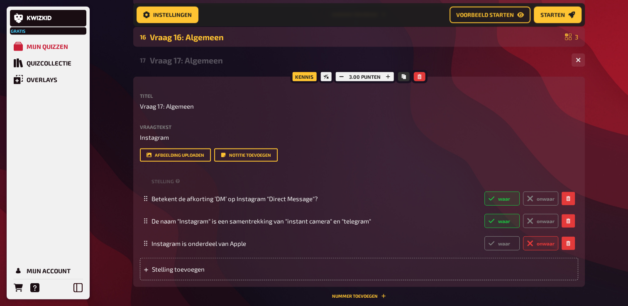
click at [225, 42] on div "Vraag 16: Algemeen" at bounding box center [355, 37] width 411 height 10
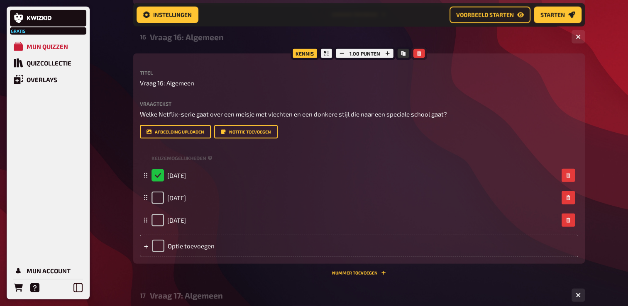
click at [420, 56] on icon "button" at bounding box center [418, 53] width 5 height 5
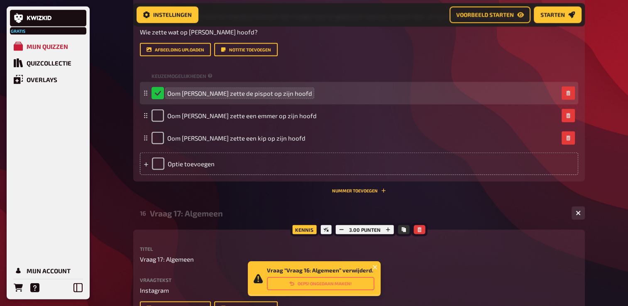
scroll to position [5130, 0]
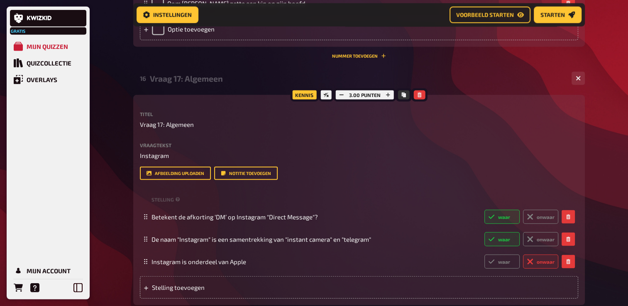
drag, startPoint x: 183, startPoint y: 123, endPoint x: 190, endPoint y: 127, distance: 8.3
click at [183, 83] on div "Vraag 17: Algemeen" at bounding box center [357, 79] width 415 height 10
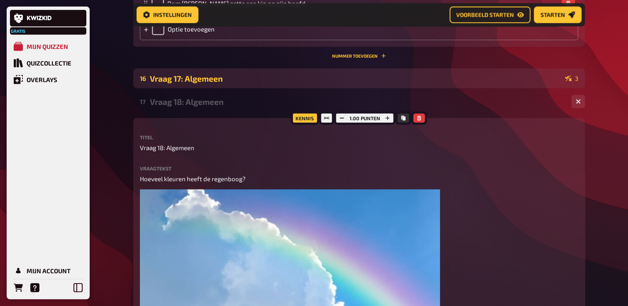
click at [180, 83] on div "Vraag 17: Algemeen" at bounding box center [355, 79] width 411 height 10
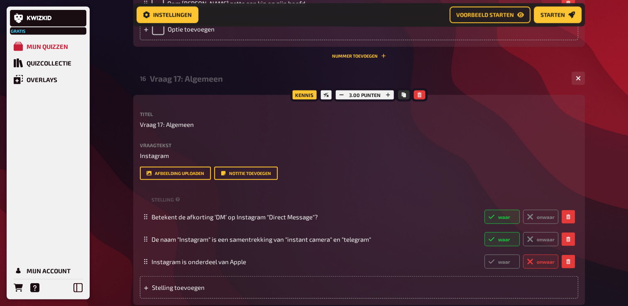
click at [180, 83] on div "Vraag 17: Algemeen" at bounding box center [357, 79] width 415 height 10
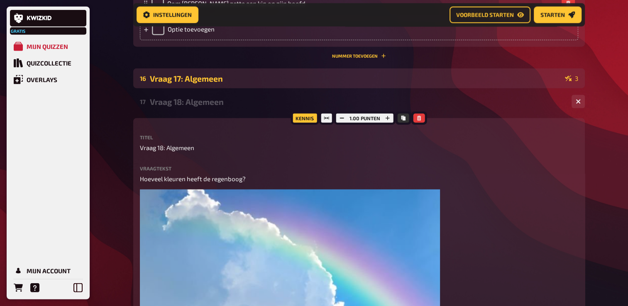
click at [180, 83] on div "Vraag 17: Algemeen" at bounding box center [355, 79] width 411 height 10
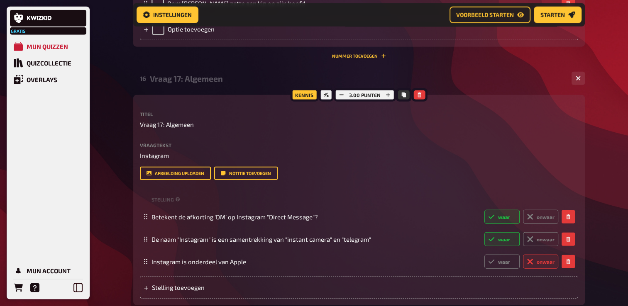
click at [181, 83] on div "Vraag 17: Algemeen" at bounding box center [357, 79] width 415 height 10
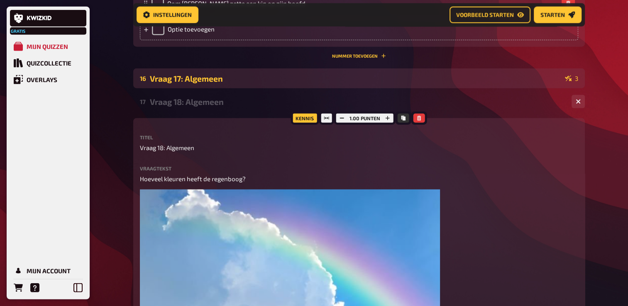
click at [165, 83] on div "Vraag 17: Algemeen" at bounding box center [355, 79] width 411 height 10
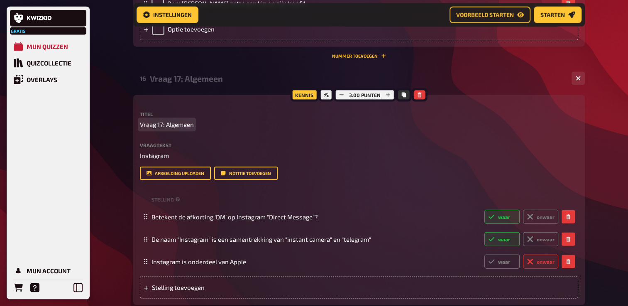
click at [162, 129] on span "Vraag 17: Algemeen" at bounding box center [167, 125] width 54 height 10
click at [160, 129] on span "Vraag 17: Algemeen" at bounding box center [167, 125] width 54 height 10
click at [163, 129] on span "Vraag 17: Algemeen" at bounding box center [167, 125] width 54 height 10
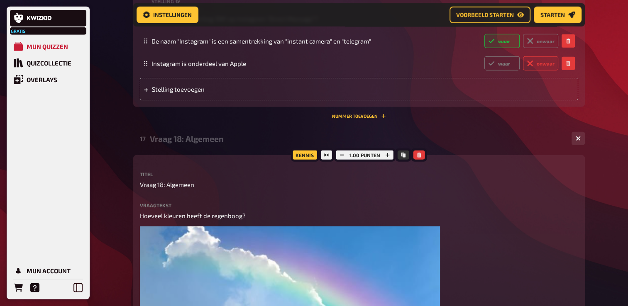
scroll to position [5337, 0]
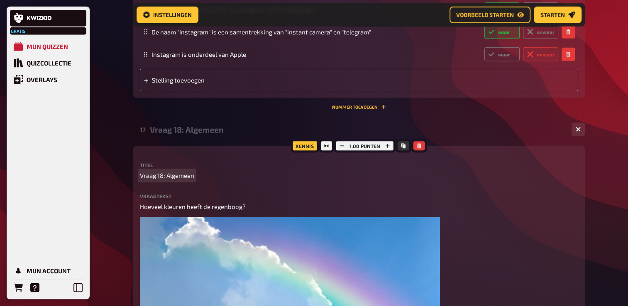
click at [163, 180] on div "Titel Vraag 18: Algemeen" at bounding box center [359, 172] width 438 height 18
click at [161, 180] on span "Vraag 18: Algemeen" at bounding box center [167, 176] width 54 height 10
click at [163, 180] on span "Vraag 18: Algemeen" at bounding box center [167, 176] width 54 height 10
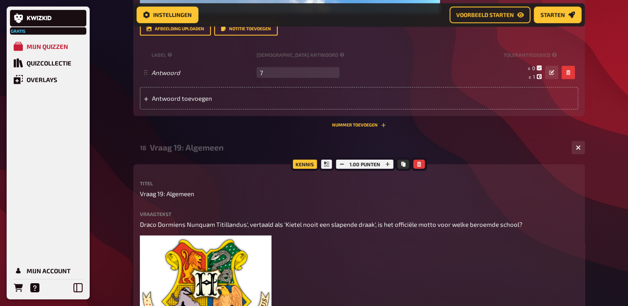
scroll to position [5876, 0]
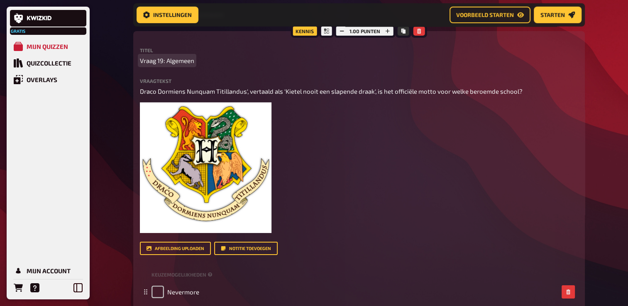
click at [146, 66] on span "Vraag 19: Algemeen" at bounding box center [167, 61] width 54 height 10
click at [162, 66] on span "Vraag 19: Algemeen" at bounding box center [167, 61] width 54 height 10
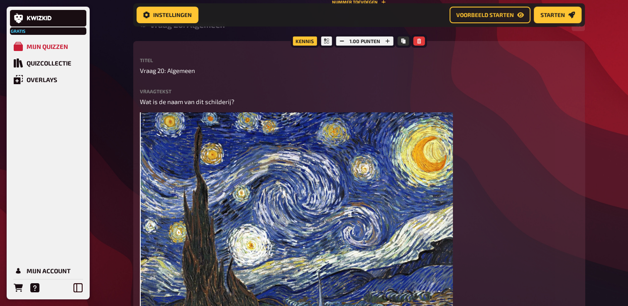
scroll to position [6291, 0]
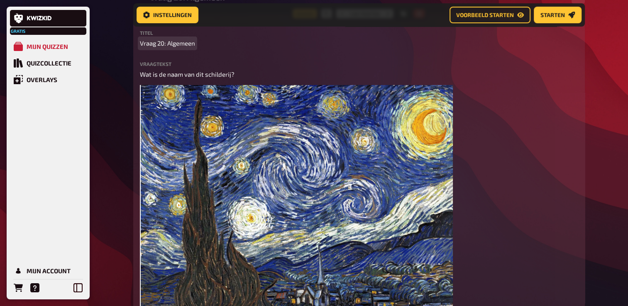
click at [160, 48] on span "Vraag 20: Algemeen" at bounding box center [167, 44] width 55 height 10
click at [164, 48] on span "Vraag 20: Algemeen" at bounding box center [167, 44] width 55 height 10
click at [121, 119] on div "Gratis Mijn quizzen Quizcollectie Overlays Mijn Account Home Mijn quizzen Famil…" at bounding box center [314, 267] width 628 height 13117
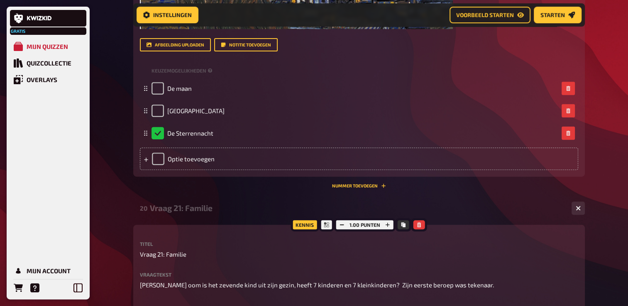
scroll to position [6747, 0]
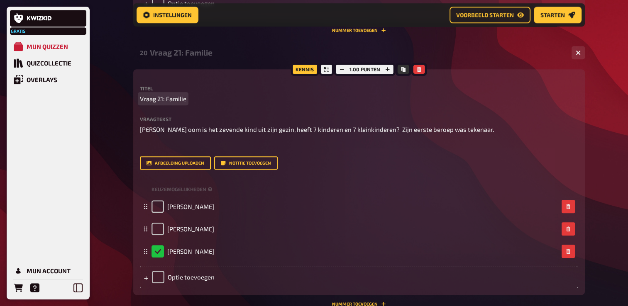
click at [156, 104] on span "Vraag 21: Familie" at bounding box center [163, 99] width 46 height 10
click at [163, 104] on span "Vraag 21: Familie" at bounding box center [163, 99] width 46 height 10
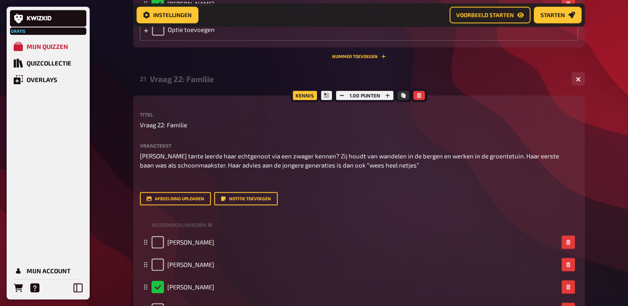
scroll to position [6996, 0]
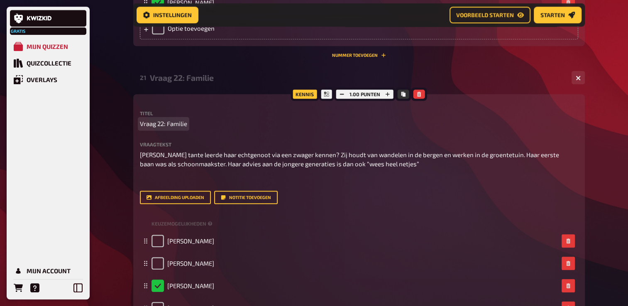
click at [152, 129] on span "Vraag 22: Familie" at bounding box center [163, 124] width 47 height 10
click at [163, 129] on span "Vraag 22: Familie" at bounding box center [163, 124] width 47 height 10
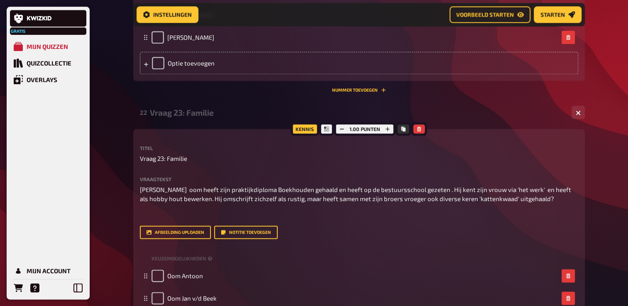
scroll to position [7328, 0]
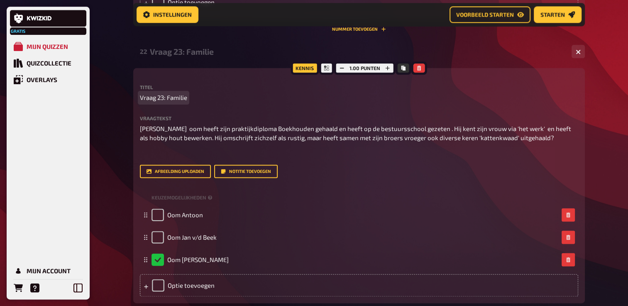
click at [156, 102] on span "Vraag 23: Familie" at bounding box center [163, 98] width 47 height 10
drag, startPoint x: 164, startPoint y: 163, endPoint x: 166, endPoint y: 169, distance: 5.6
click at [164, 102] on span "Vraag 23: Familie" at bounding box center [163, 98] width 47 height 10
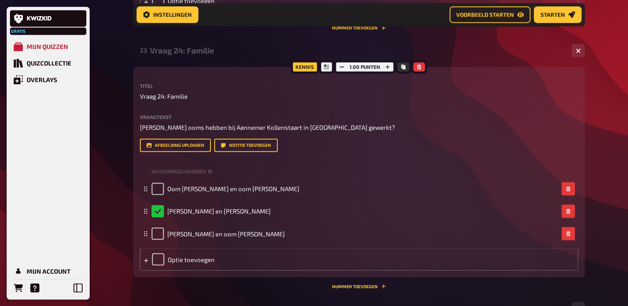
scroll to position [7619, 0]
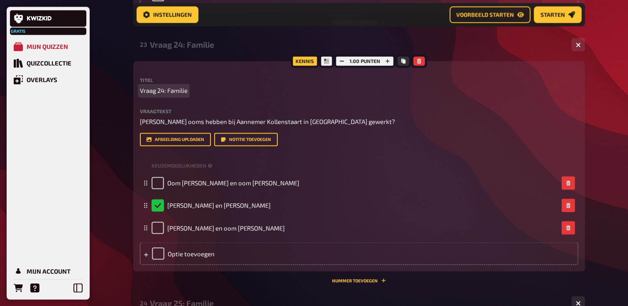
click at [156, 95] on span "Vraag 24: Familie" at bounding box center [164, 91] width 48 height 10
click at [164, 95] on span "Vraag 24: Familie" at bounding box center [164, 91] width 48 height 10
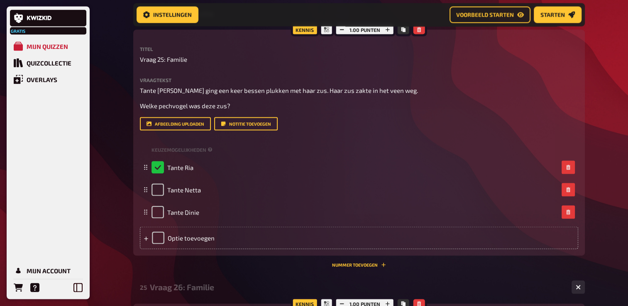
scroll to position [7909, 0]
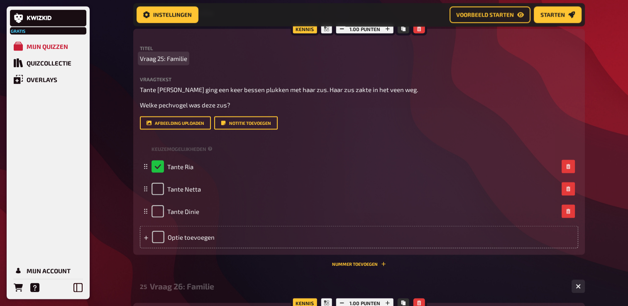
click at [163, 63] on span "Vraag 25: Familie" at bounding box center [163, 59] width 47 height 10
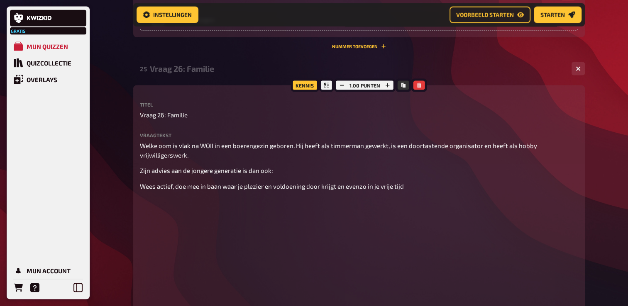
scroll to position [8158, 0]
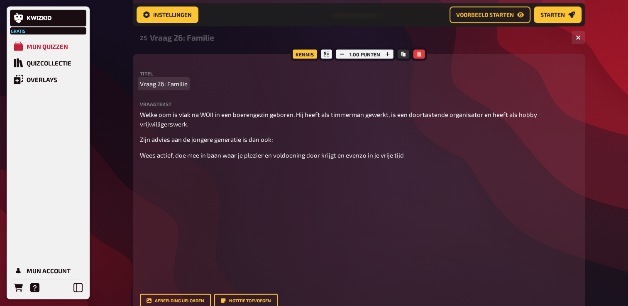
click at [163, 89] on span "Vraag 26: Familie" at bounding box center [164, 84] width 48 height 10
click at [164, 89] on span "Vraag 26: Familie" at bounding box center [164, 84] width 48 height 10
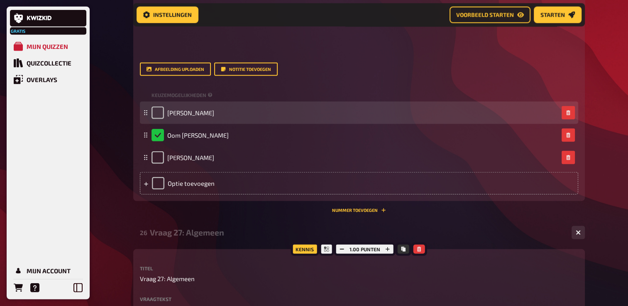
scroll to position [8531, 0]
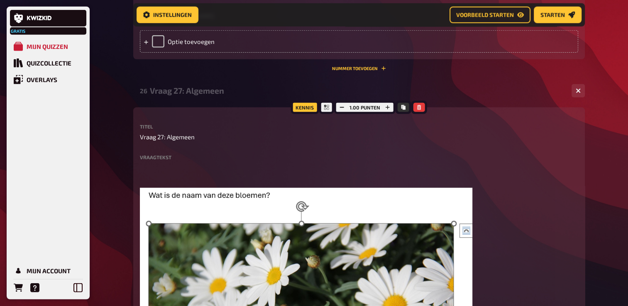
click at [163, 95] on div "Vraag 27: Algemeen" at bounding box center [357, 91] width 415 height 10
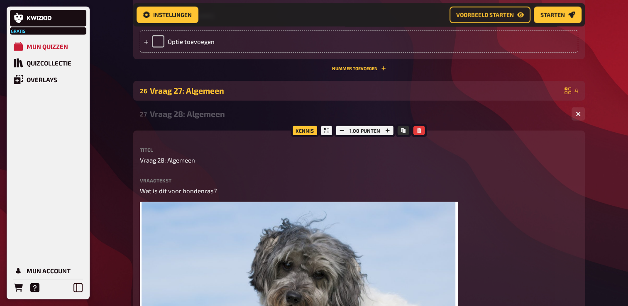
click at [182, 95] on div "Vraag 27: Algemeen" at bounding box center [355, 91] width 411 height 10
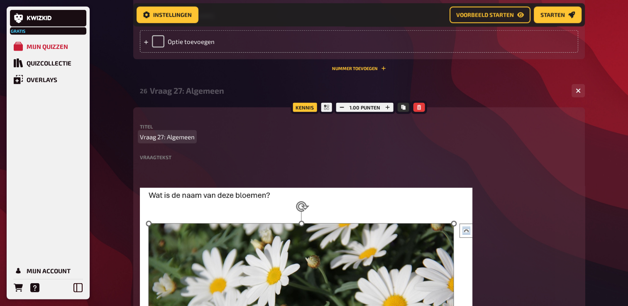
click at [161, 142] on span "Vraag 27: Algemeen" at bounding box center [167, 137] width 55 height 10
click at [163, 142] on span "Vraag 27: Algemeen" at bounding box center [167, 137] width 55 height 10
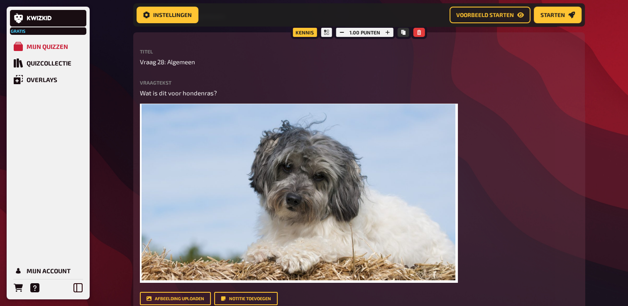
scroll to position [9236, 0]
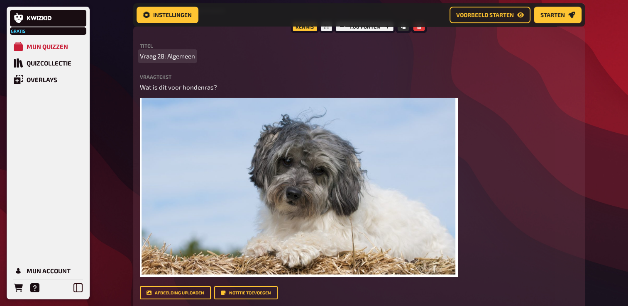
click at [163, 61] on span "Vraag 28: Algemeen" at bounding box center [167, 56] width 55 height 10
drag, startPoint x: 164, startPoint y: 141, endPoint x: 163, endPoint y: 149, distance: 7.9
click at [164, 61] on span "Vraag 28: Algemeen" at bounding box center [167, 56] width 55 height 10
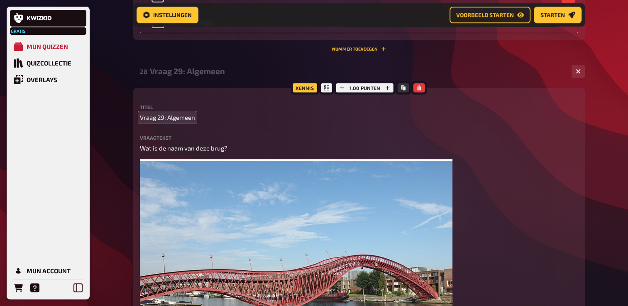
scroll to position [9651, 0]
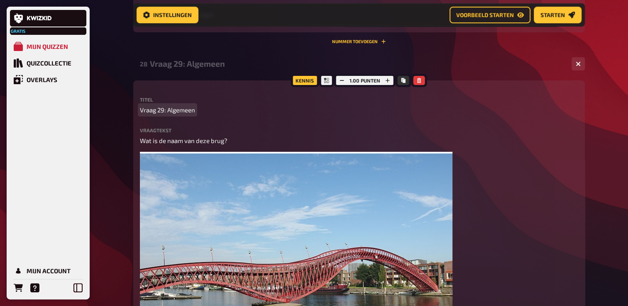
click at [160, 115] on span "Vraag 29: Algemeen" at bounding box center [167, 110] width 55 height 10
click at [162, 115] on span "Vraag 29: Algemeen" at bounding box center [167, 110] width 55 height 10
click at [164, 115] on span "Vraag 29: Algemeen" at bounding box center [167, 110] width 55 height 10
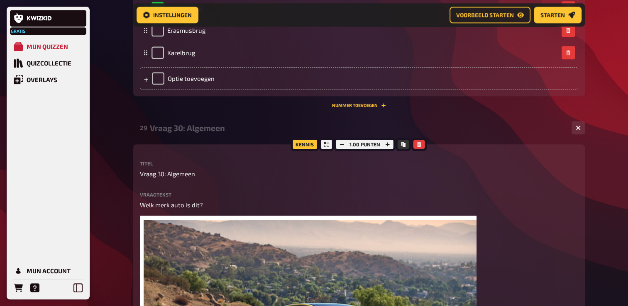
scroll to position [10149, 0]
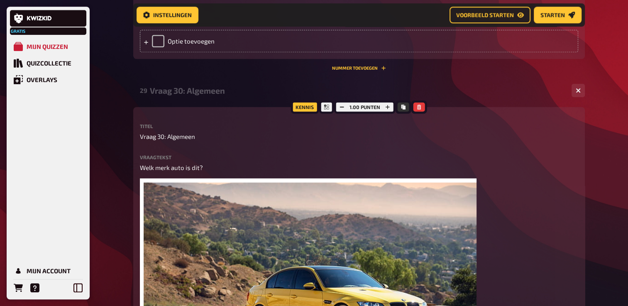
click at [180, 95] on div "Vraag 30: Algemeen" at bounding box center [357, 91] width 415 height 10
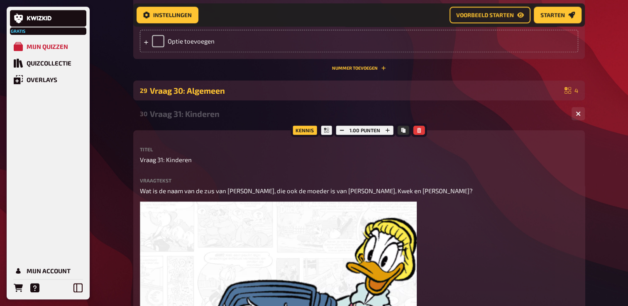
click at [184, 95] on div "Vraag 30: Algemeen" at bounding box center [355, 91] width 411 height 10
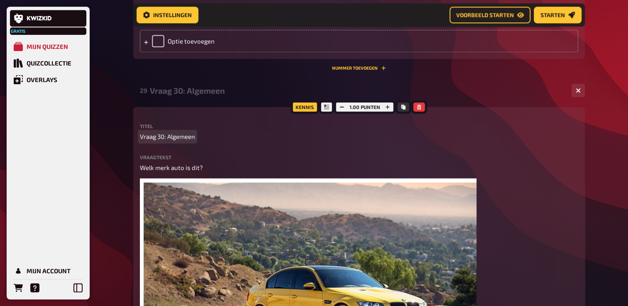
drag, startPoint x: 165, startPoint y: 221, endPoint x: 174, endPoint y: 227, distance: 11.2
click at [165, 141] on span "Vraag 30: Algemeen" at bounding box center [167, 137] width 55 height 10
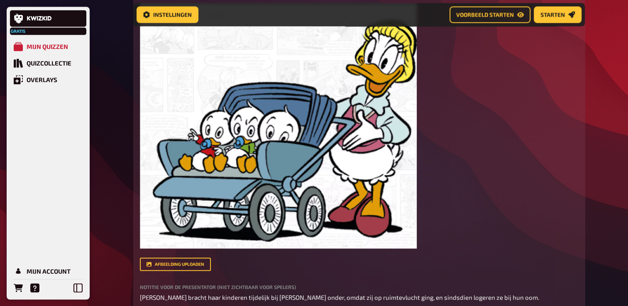
scroll to position [10813, 0]
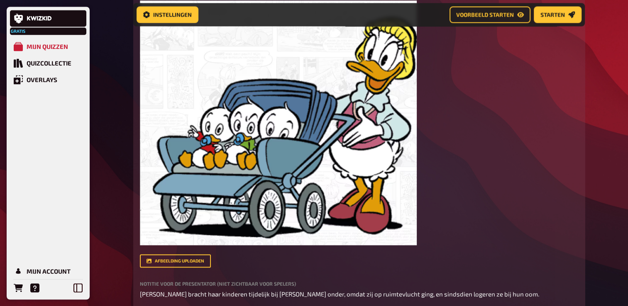
drag, startPoint x: 163, startPoint y: 45, endPoint x: 165, endPoint y: 51, distance: 7.1
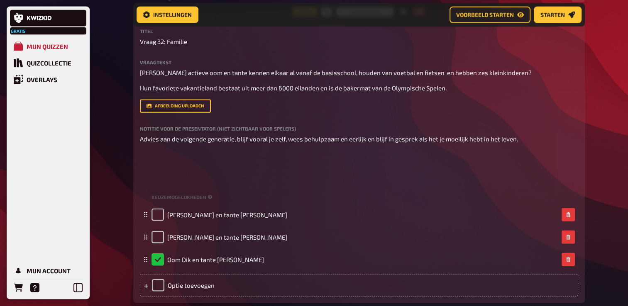
scroll to position [11310, 0]
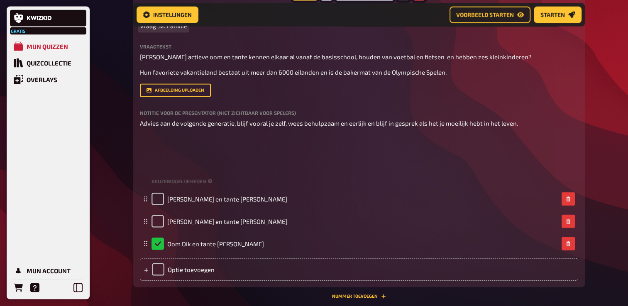
click at [168, 31] on span "Vraag 32: Familie" at bounding box center [163, 26] width 47 height 10
click at [163, 31] on span "Vraag 32: Familie" at bounding box center [163, 26] width 47 height 10
drag, startPoint x: 124, startPoint y: 156, endPoint x: 121, endPoint y: 151, distance: 5.6
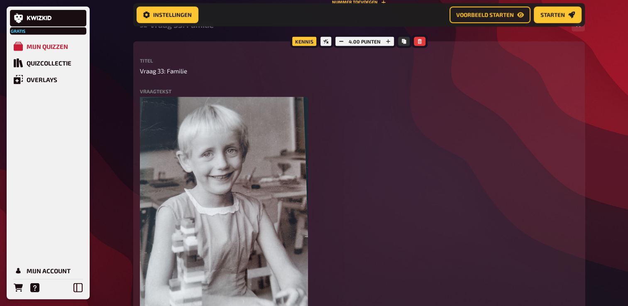
scroll to position [11642, 0]
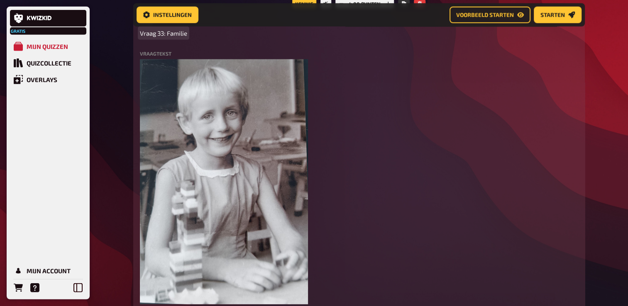
click at [161, 38] on span "Vraag 33: Familie" at bounding box center [163, 34] width 47 height 10
click at [164, 38] on span "Vraag 33: Familie" at bounding box center [163, 34] width 47 height 10
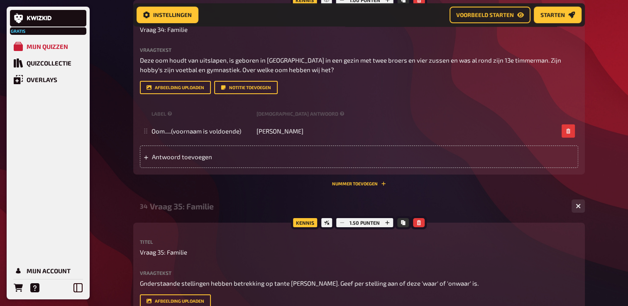
scroll to position [12223, 0]
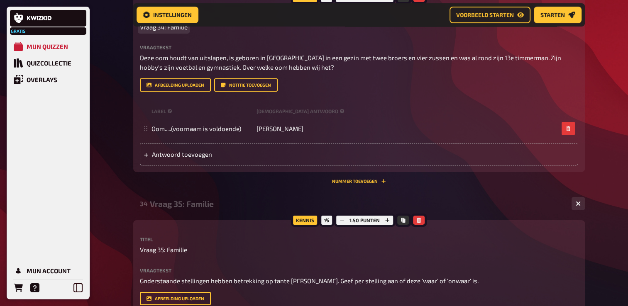
click at [164, 32] on span "Vraag 34: Familie" at bounding box center [164, 27] width 48 height 10
drag, startPoint x: 164, startPoint y: 159, endPoint x: 168, endPoint y: 167, distance: 8.6
click at [164, 32] on span "Vraag 34: Familie" at bounding box center [164, 27] width 48 height 10
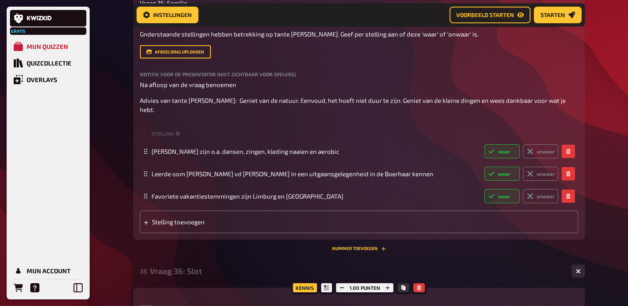
scroll to position [12472, 0]
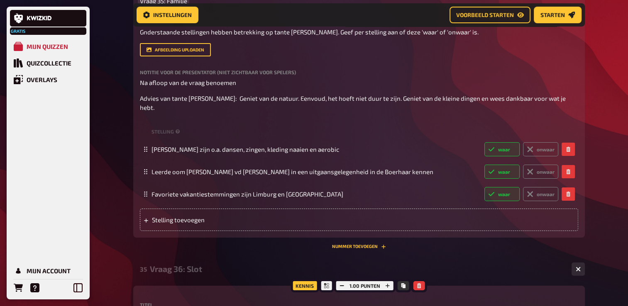
click at [159, 6] on span "Vraag 35: Familie" at bounding box center [163, 1] width 47 height 10
drag, startPoint x: 163, startPoint y: 134, endPoint x: 167, endPoint y: 141, distance: 7.8
click at [163, 6] on span "Vraag 35: Familie" at bounding box center [163, 1] width 47 height 10
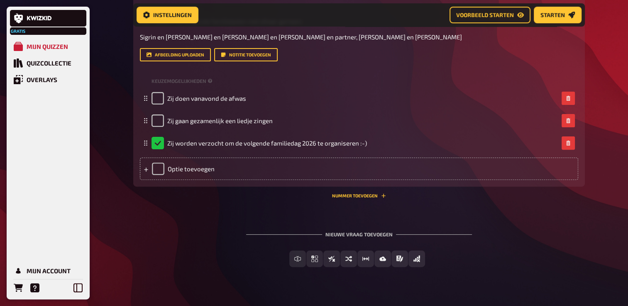
scroll to position [12804, 0]
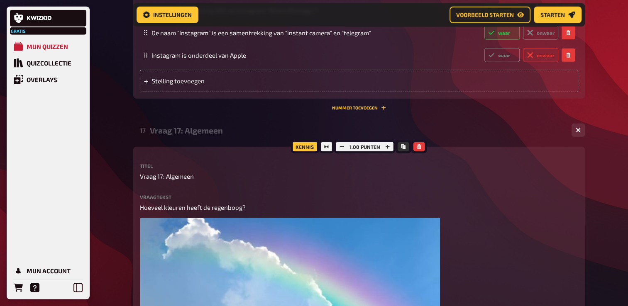
scroll to position [4906, 0]
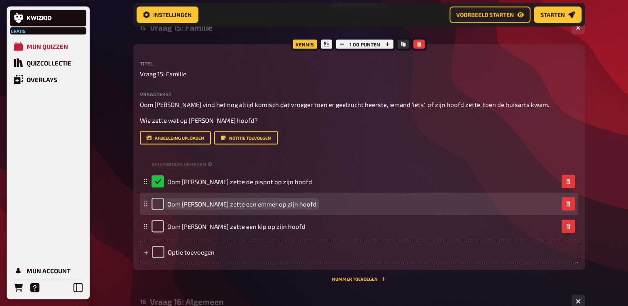
click at [280, 208] on span "Oom [PERSON_NAME] zette een emmer op zijn hoofd" at bounding box center [241, 203] width 149 height 7
click at [279, 208] on span "Oom [PERSON_NAME] zette een emmer op zijn hoofd" at bounding box center [241, 203] width 149 height 7
click at [280, 208] on span "Oom [PERSON_NAME] zette een emmer op zijn hoofd" at bounding box center [241, 203] width 149 height 7
click at [261, 208] on span "Oom [PERSON_NAME] zette een afwasteil op zijn hoofd" at bounding box center [245, 203] width 156 height 7
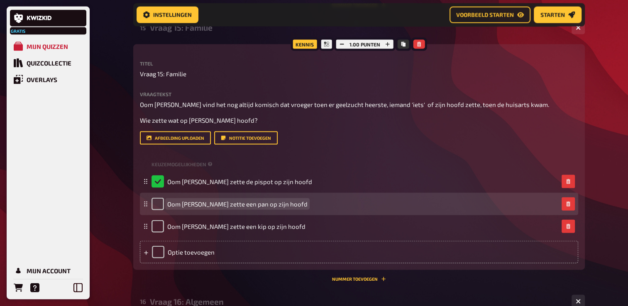
click at [230, 208] on span "Oom [PERSON_NAME] zette een pan op zijn hoofd" at bounding box center [237, 203] width 140 height 7
click at [233, 208] on span "Oom [PERSON_NAME] zette een pan op zijn hoofd" at bounding box center [237, 203] width 140 height 7
drag, startPoint x: 240, startPoint y: 252, endPoint x: 235, endPoint y: 251, distance: 5.0
click at [240, 208] on span "Tante [PERSON_NAME] zette een pan op zijn hoofd" at bounding box center [238, 203] width 143 height 7
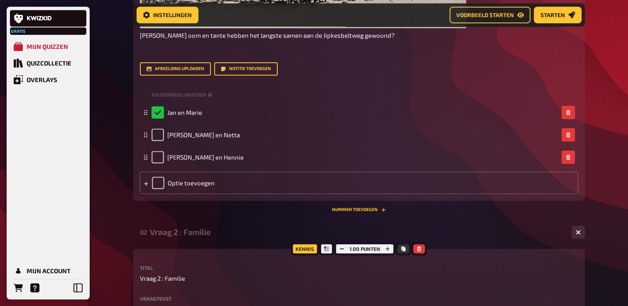
scroll to position [338, 0]
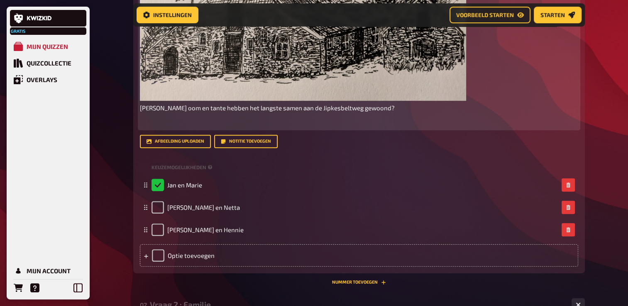
click at [254, 110] on span "[PERSON_NAME] oom en tante hebben het langste samen aan de Jipkesbeltweg gewoon…" at bounding box center [267, 107] width 255 height 7
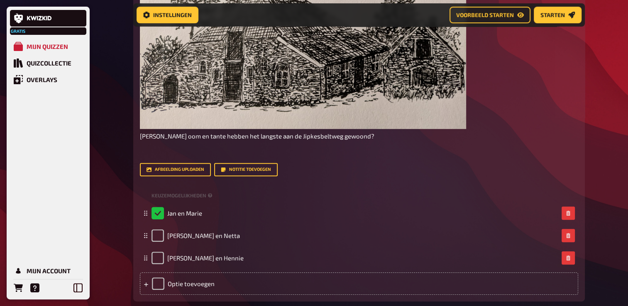
scroll to position [297, 0]
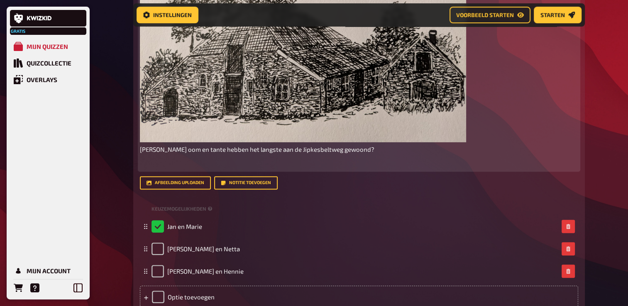
click at [251, 151] on span "[PERSON_NAME] oom en tante hebben het langste aan de Jipkesbeltweg gewoond?" at bounding box center [257, 149] width 234 height 7
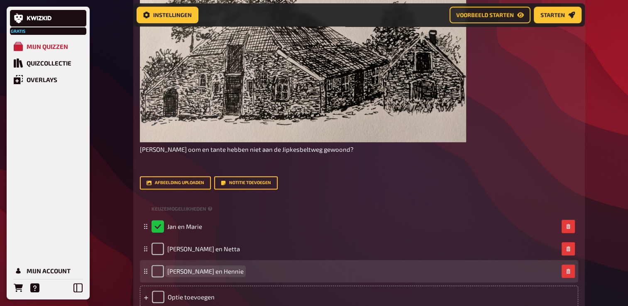
click at [216, 274] on div "[PERSON_NAME] en Hennie" at bounding box center [354, 271] width 407 height 12
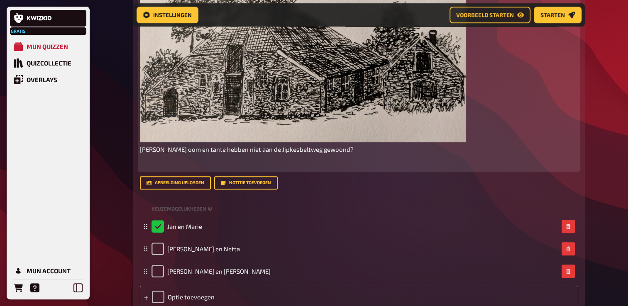
click at [230, 151] on span "[PERSON_NAME] oom en tante hebben niet aan de Jipkesbeltweg gewoond?" at bounding box center [247, 149] width 214 height 7
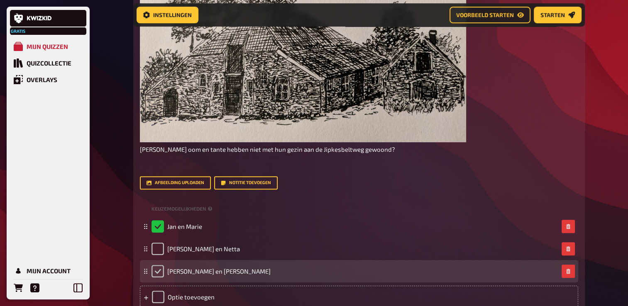
click at [158, 274] on input "checkbox" at bounding box center [157, 271] width 12 height 12
checkbox input "true"
checkbox input "false"
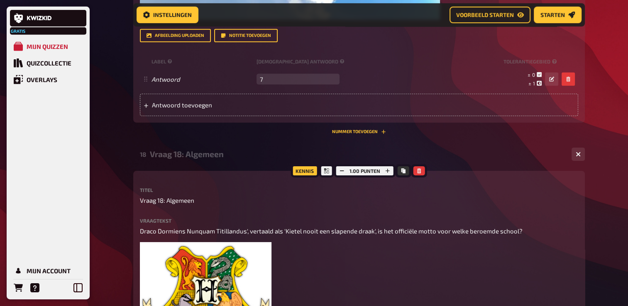
scroll to position [5897, 0]
